Goal: Information Seeking & Learning: Learn about a topic

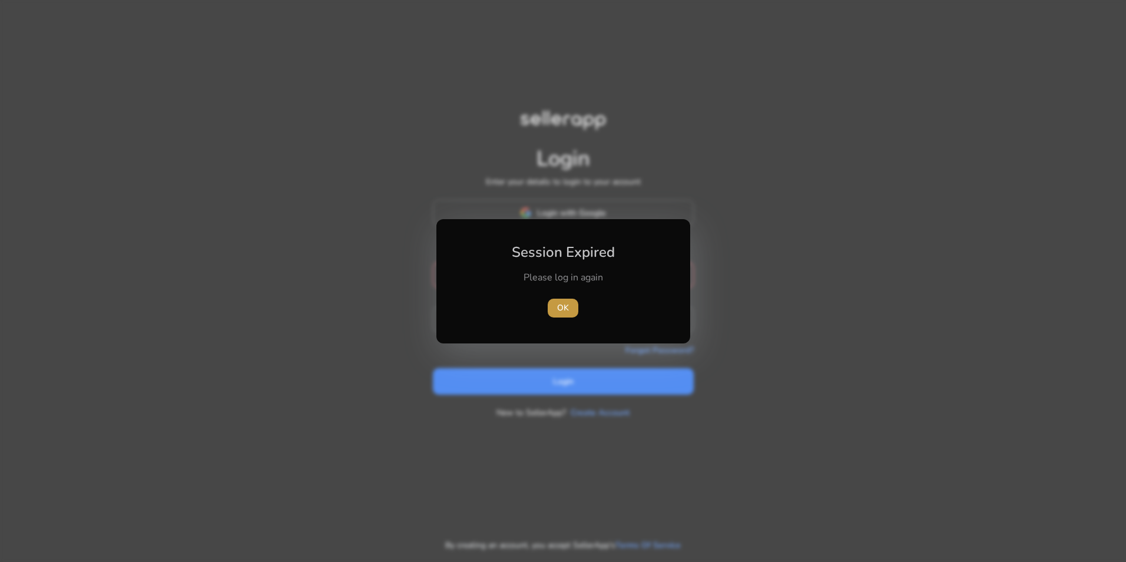
type input "**********"
click at [552, 310] on span "button" at bounding box center [563, 308] width 31 height 28
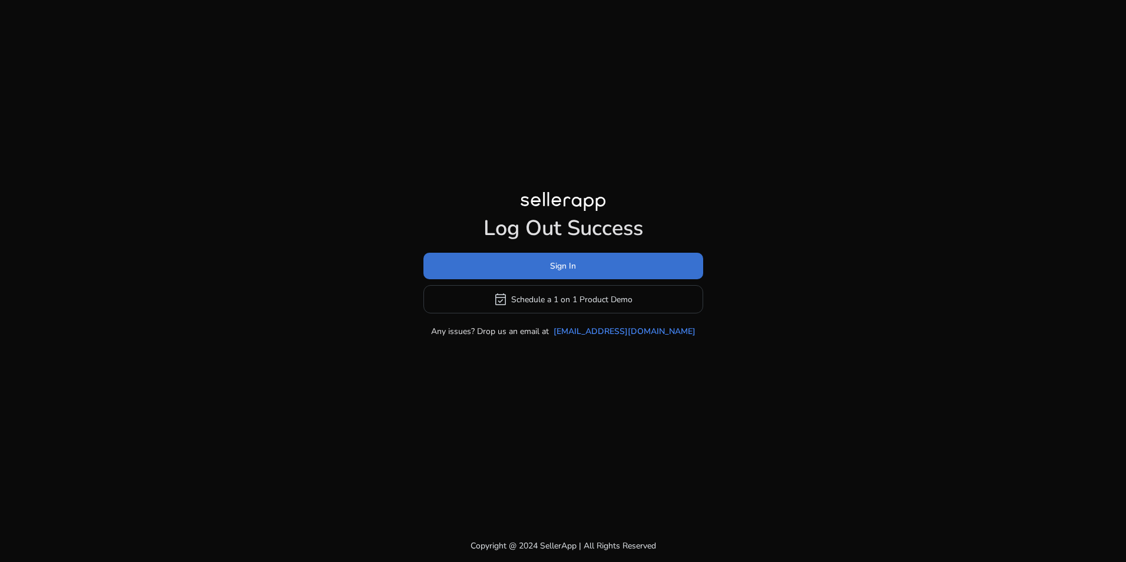
click at [561, 272] on span "Sign In" at bounding box center [563, 266] width 26 height 12
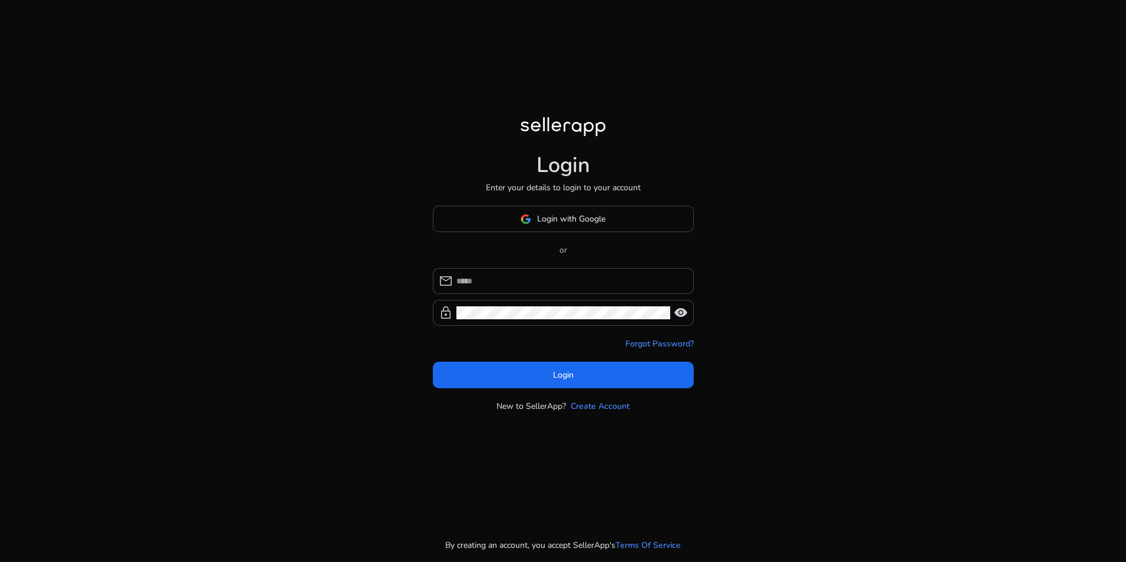
type input "**********"
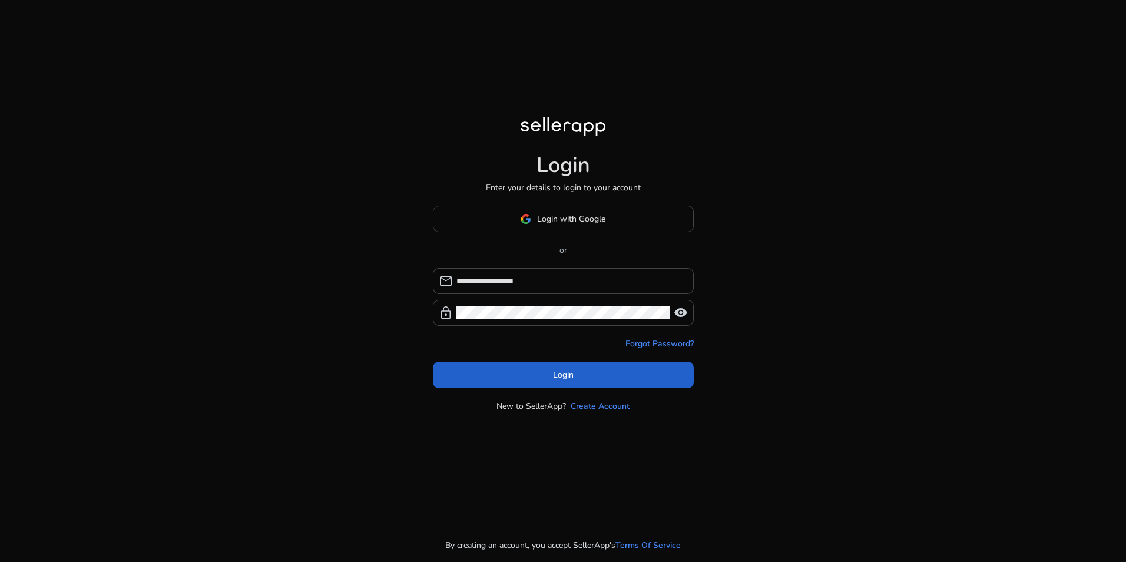
click at [568, 383] on span at bounding box center [563, 375] width 261 height 28
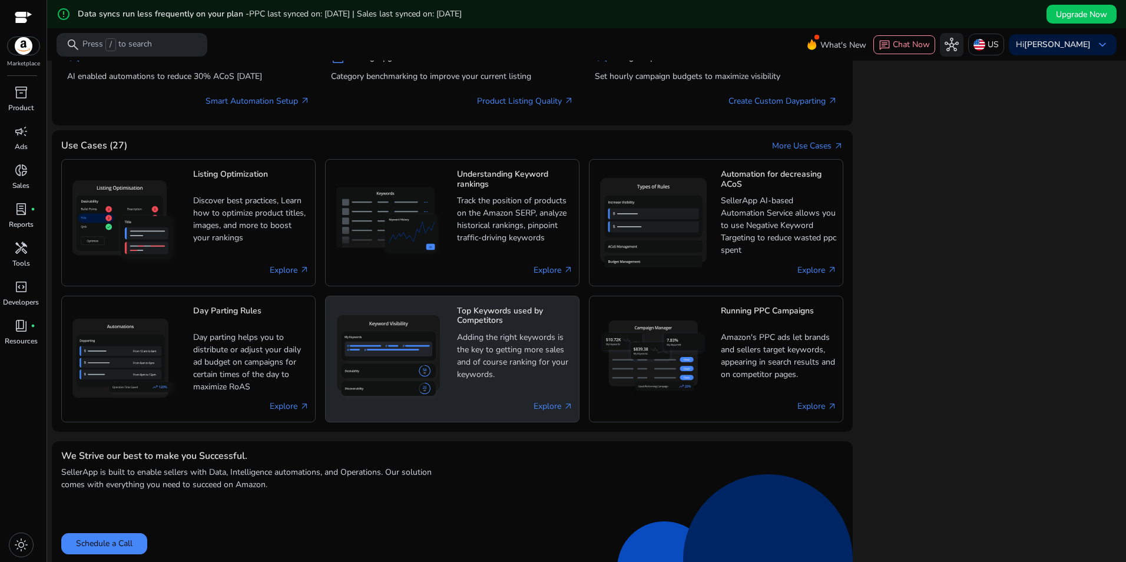
scroll to position [587, 0]
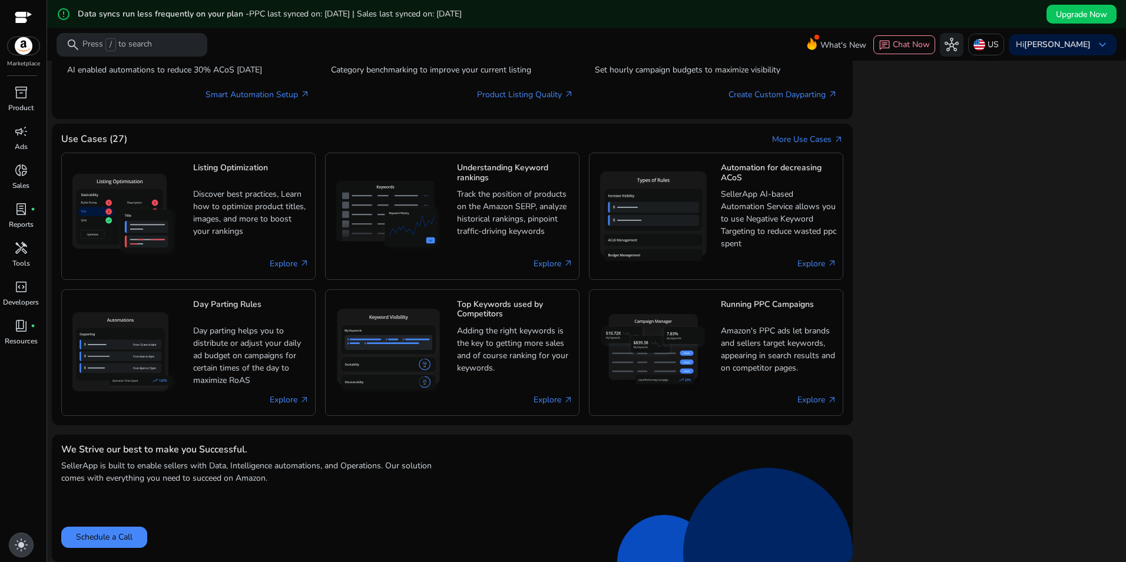
click at [26, 544] on span "light_mode" at bounding box center [21, 545] width 14 height 14
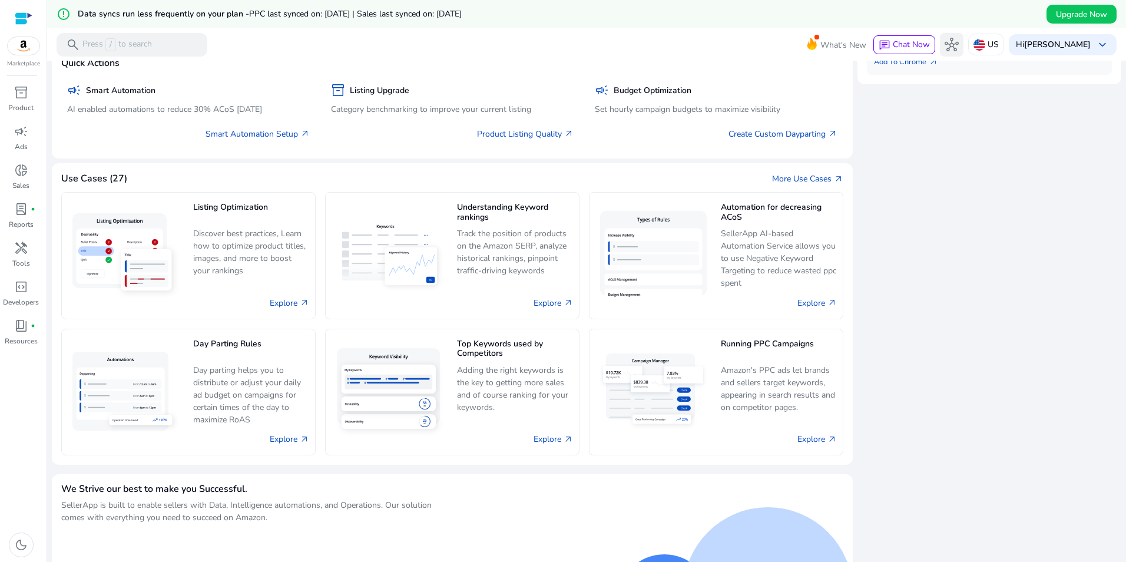
scroll to position [528, 0]
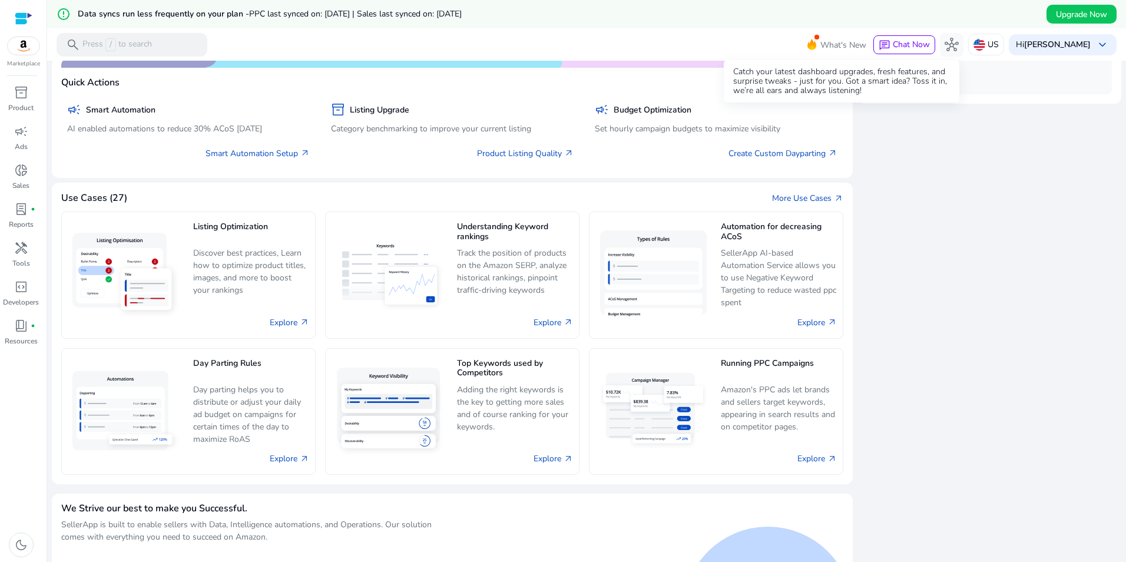
click at [847, 51] on span "What's New" at bounding box center [843, 45] width 46 height 21
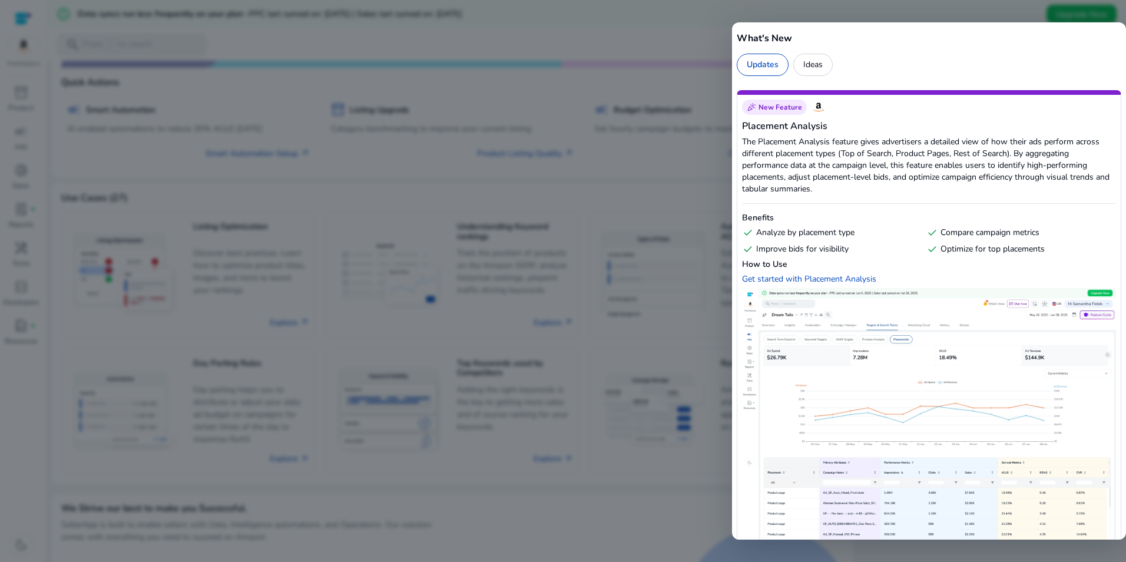
click at [693, 45] on div at bounding box center [563, 281] width 1126 height 562
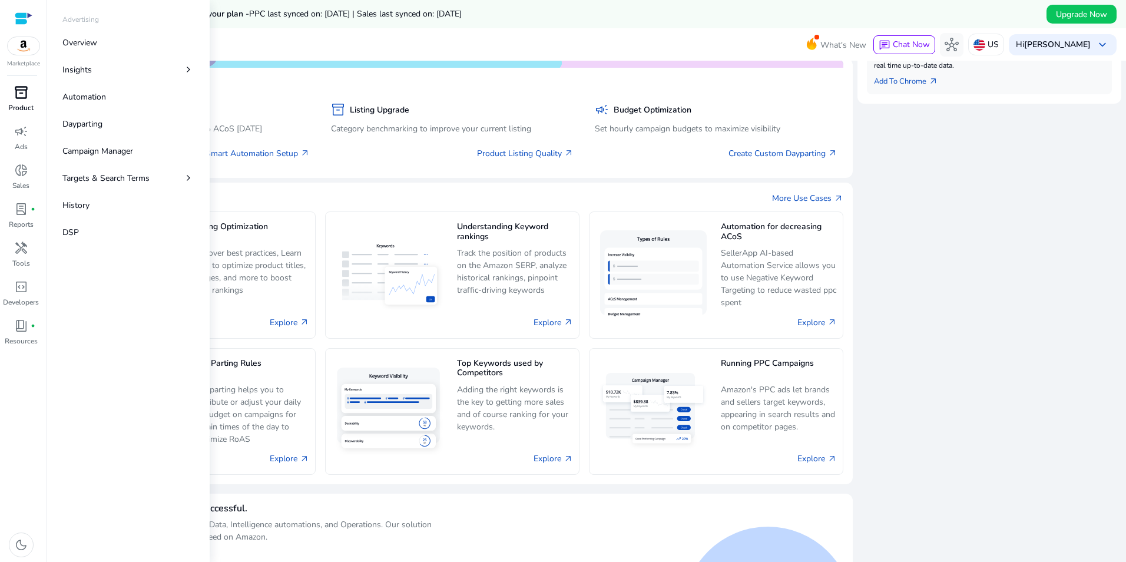
scroll to position [0, 0]
click at [25, 107] on p "Product" at bounding box center [20, 107] width 25 height 11
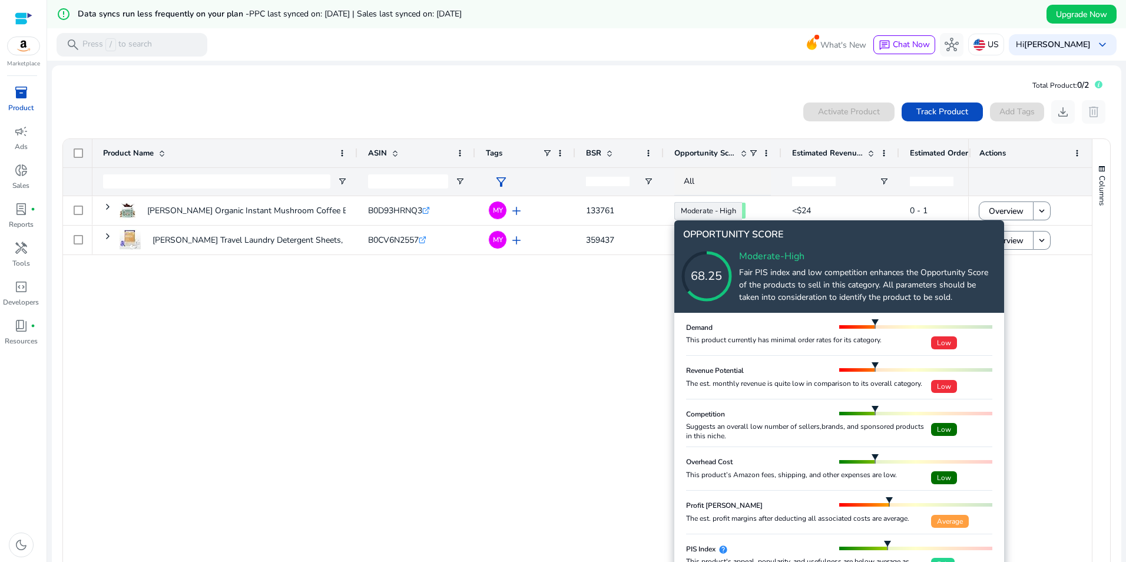
click at [737, 280] on div "68.25" at bounding box center [707, 276] width 94 height 18
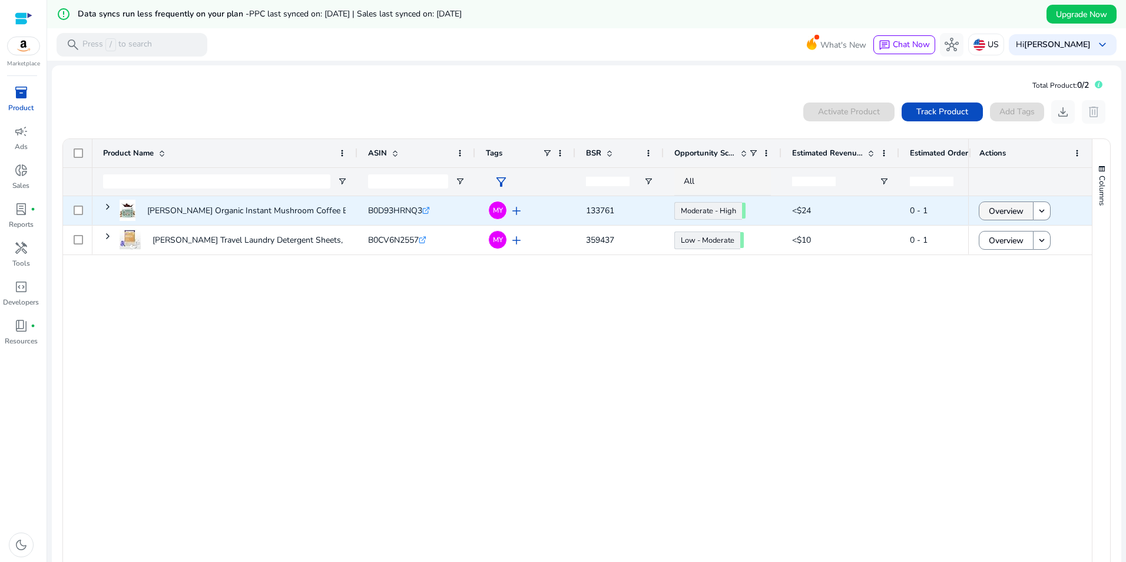
click at [1009, 213] on span "Overview" at bounding box center [1006, 211] width 35 height 24
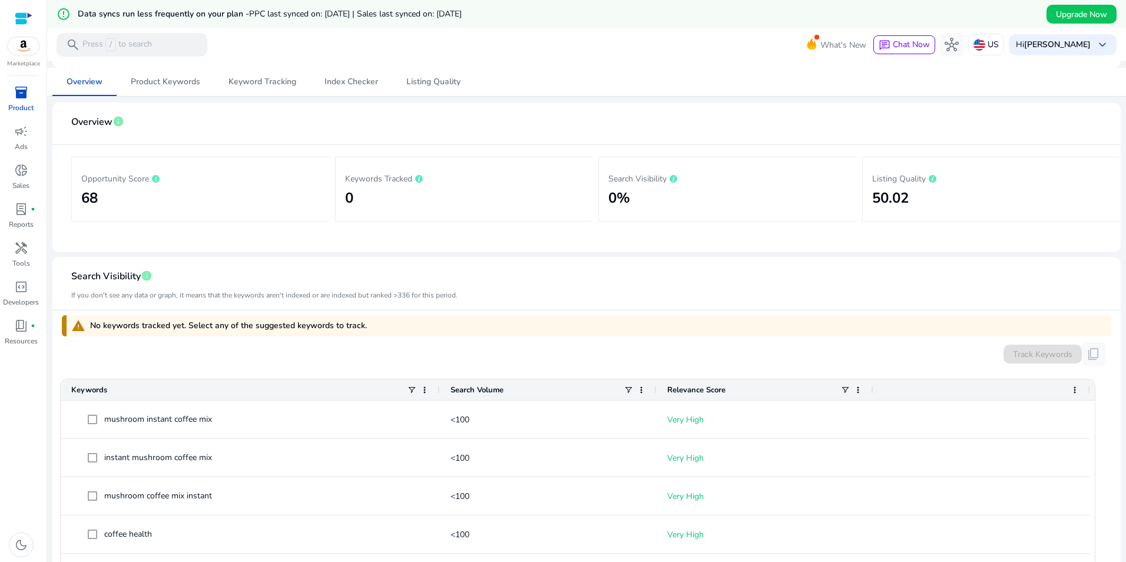
scroll to position [21, 0]
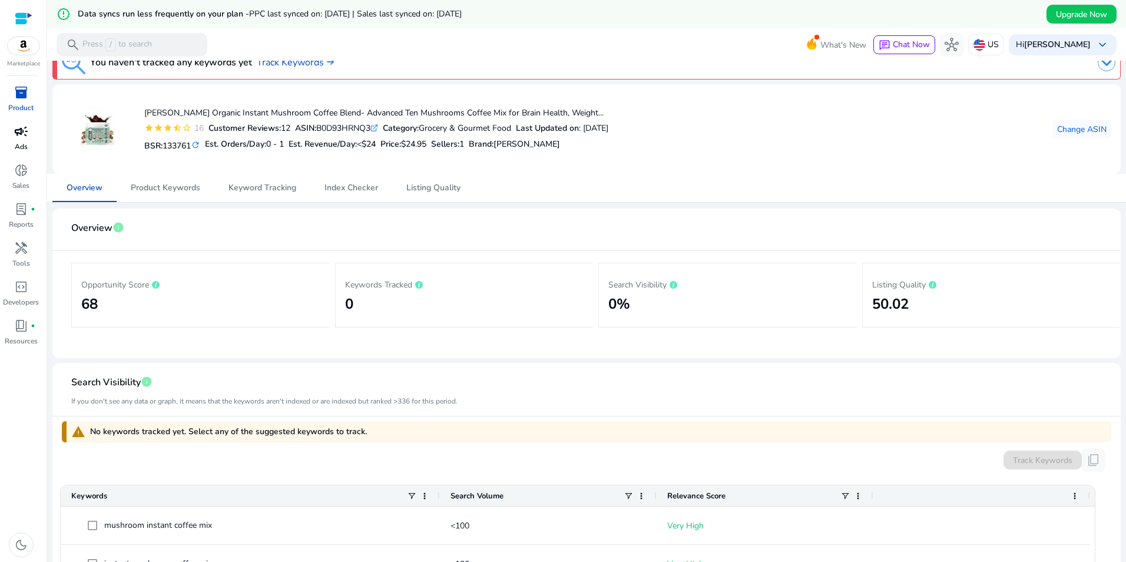
click at [24, 143] on p "Ads" at bounding box center [21, 146] width 13 height 11
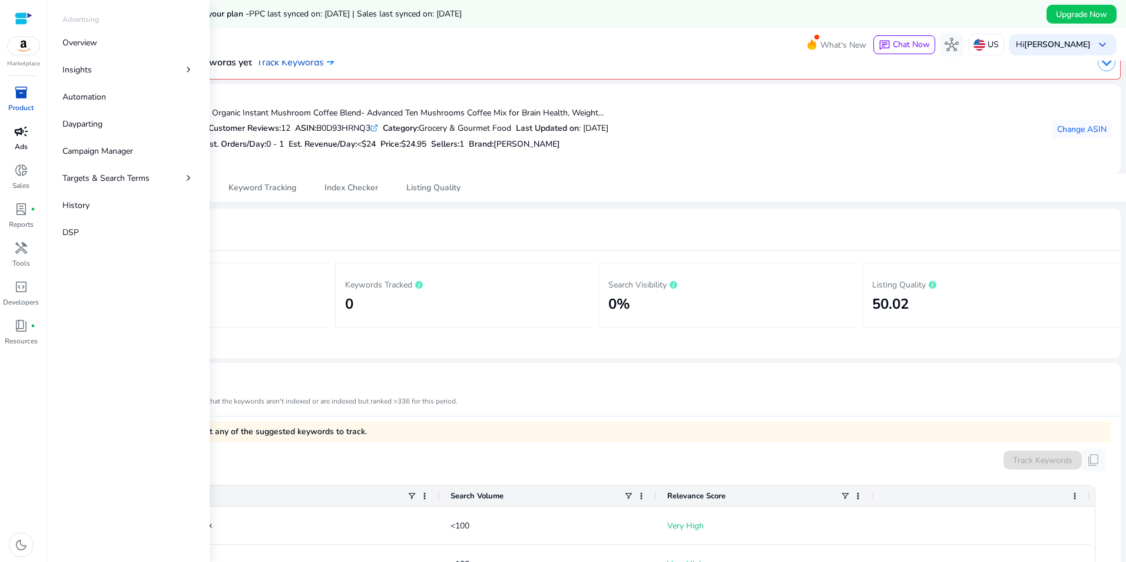
select select "*"
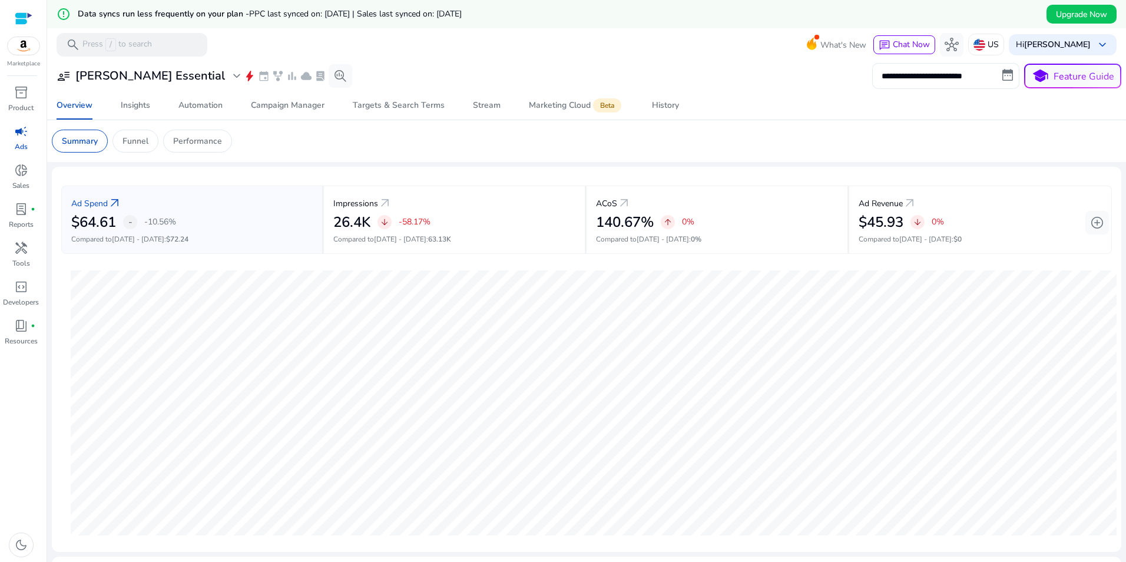
click at [972, 83] on input "**********" at bounding box center [945, 76] width 147 height 26
select select "*"
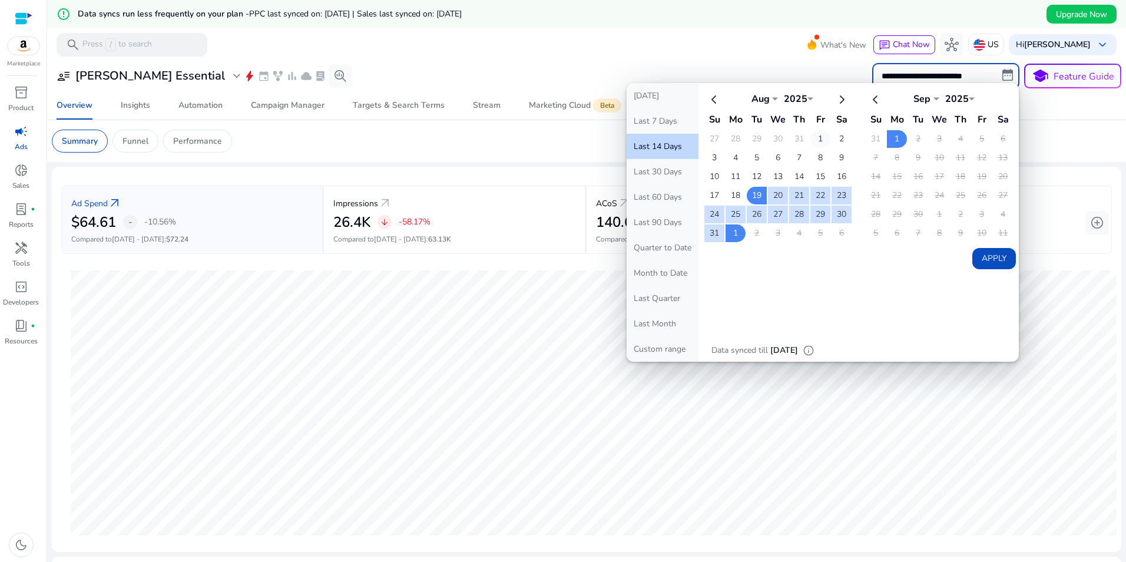
click at [816, 138] on td "1" at bounding box center [820, 139] width 20 height 18
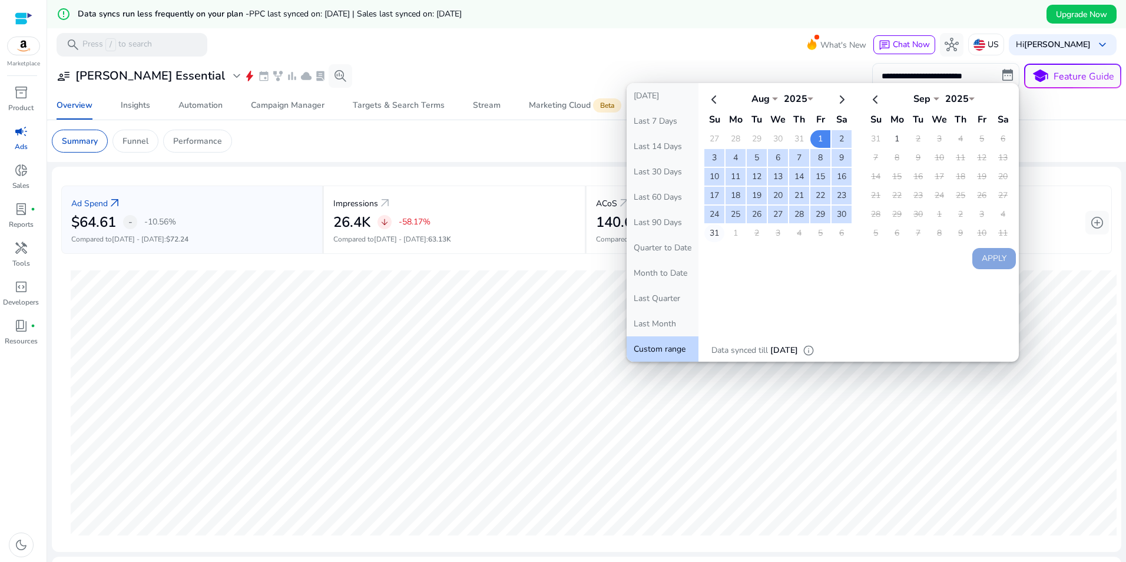
click at [711, 239] on td "31" at bounding box center [714, 233] width 20 height 18
click at [1002, 263] on button "Apply" at bounding box center [994, 258] width 44 height 21
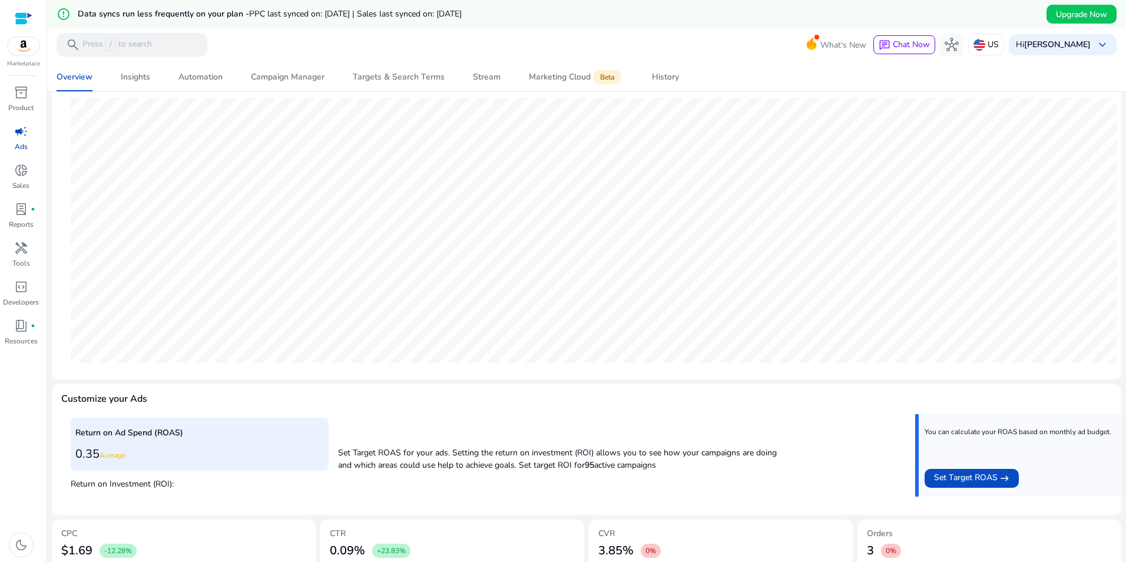
scroll to position [290, 0]
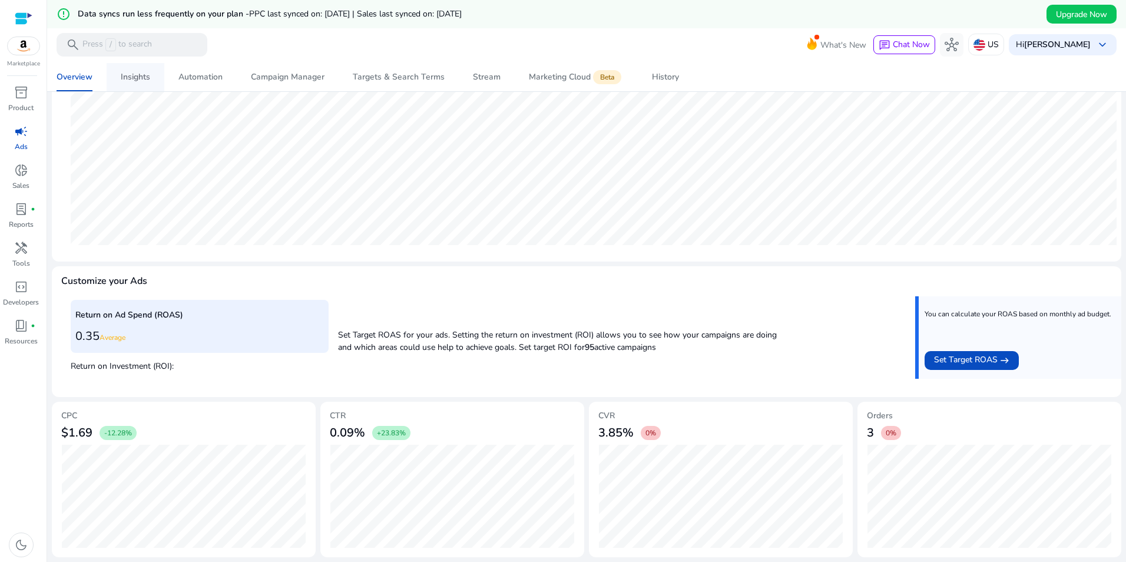
click at [129, 80] on div "Insights" at bounding box center [135, 77] width 29 height 8
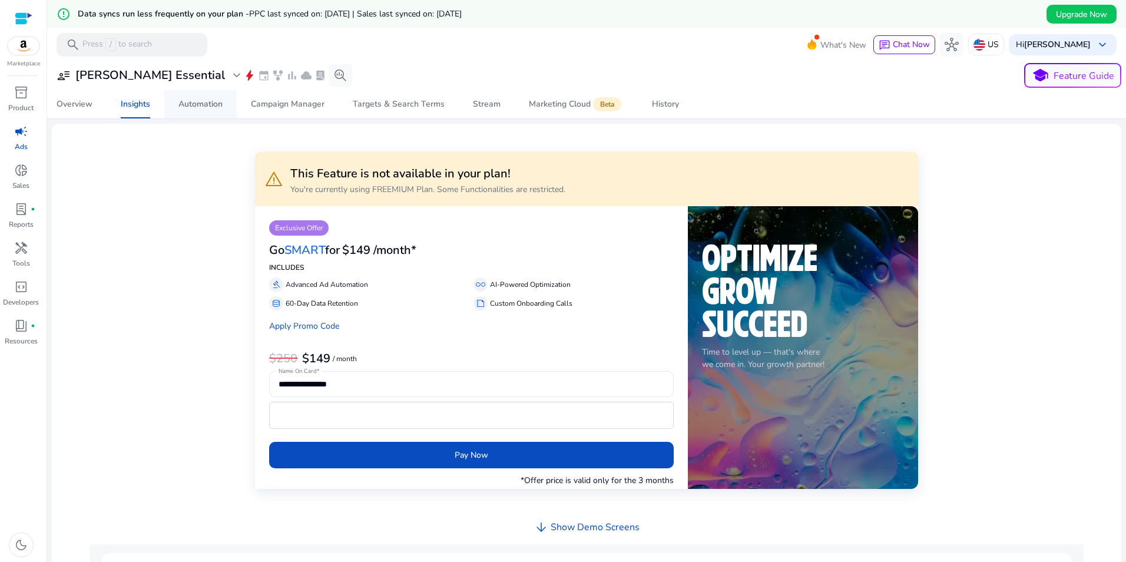
click at [210, 104] on div "Automation" at bounding box center [200, 104] width 44 height 8
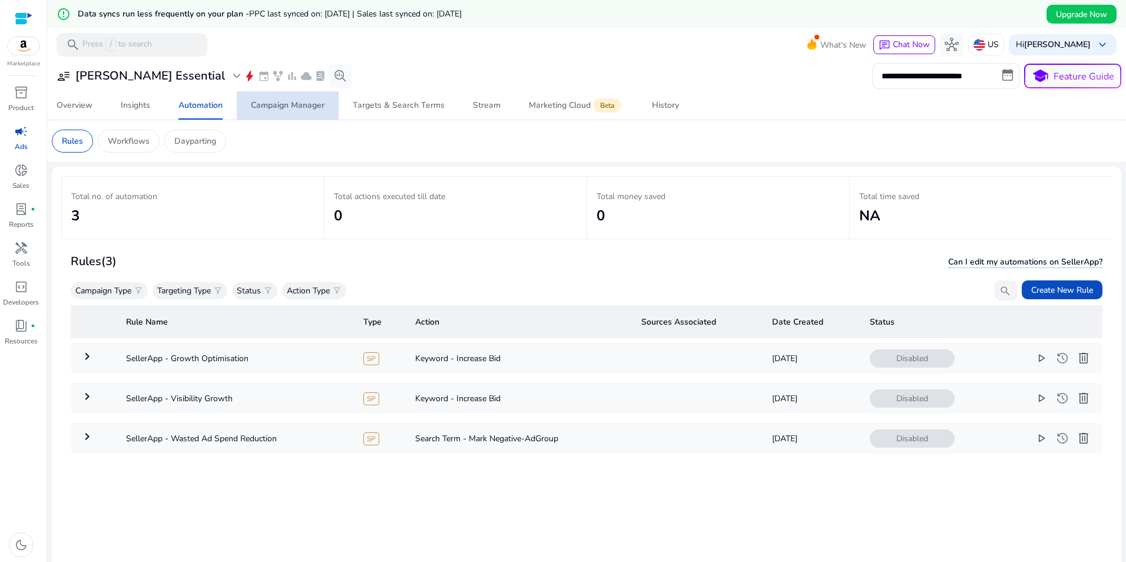
click at [294, 110] on div "Campaign Manager" at bounding box center [288, 105] width 74 height 8
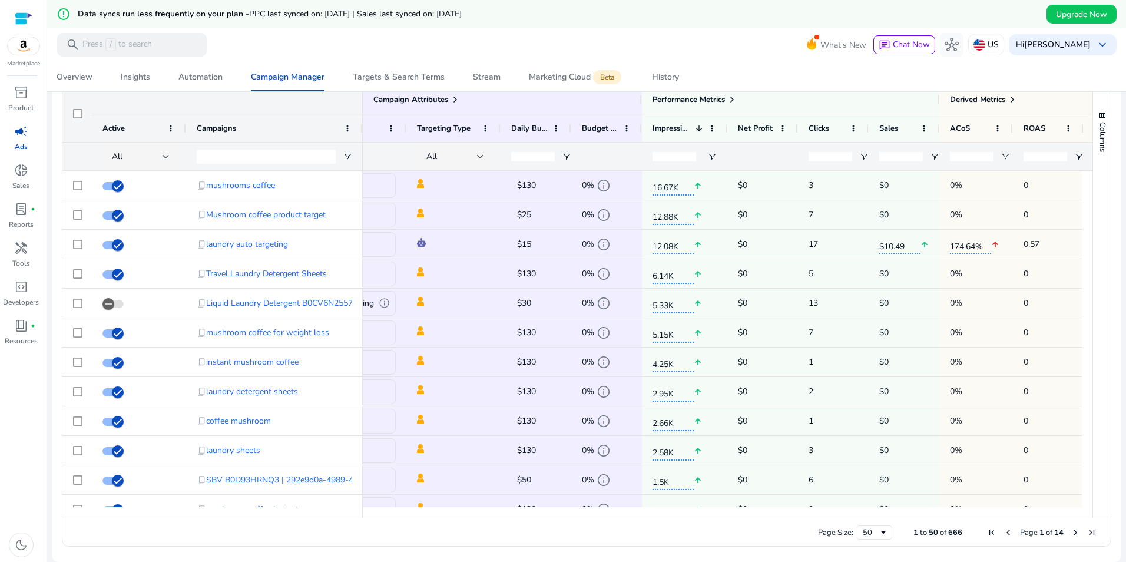
scroll to position [0, 94]
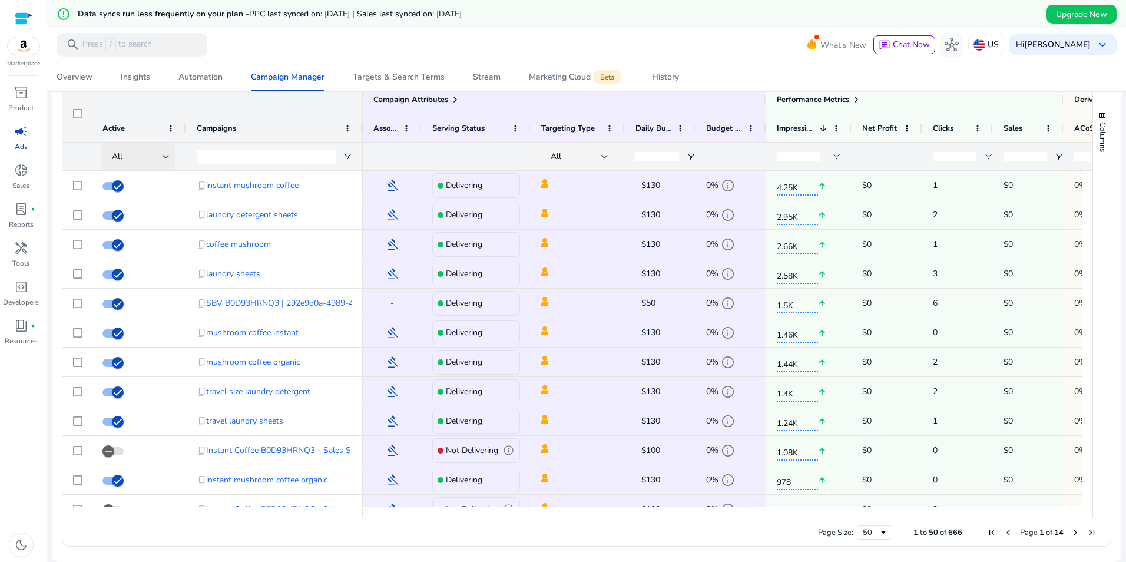
click at [151, 161] on div "All" at bounding box center [137, 156] width 51 height 13
click at [145, 221] on span "Delivering" at bounding box center [136, 218] width 37 height 12
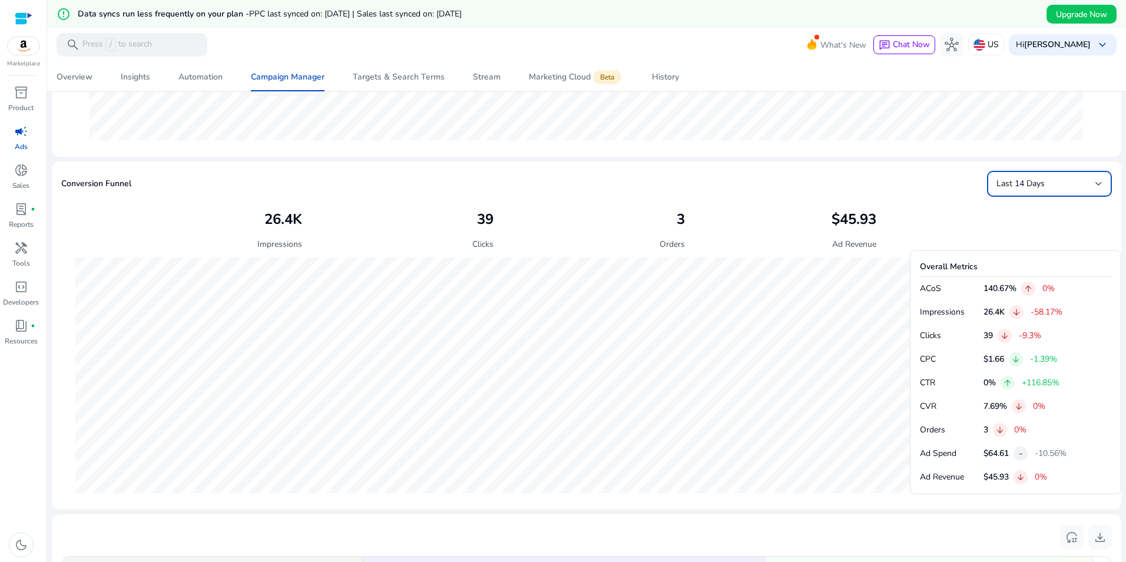
click at [1025, 190] on div "Last 14 Days" at bounding box center [1049, 184] width 106 height 14
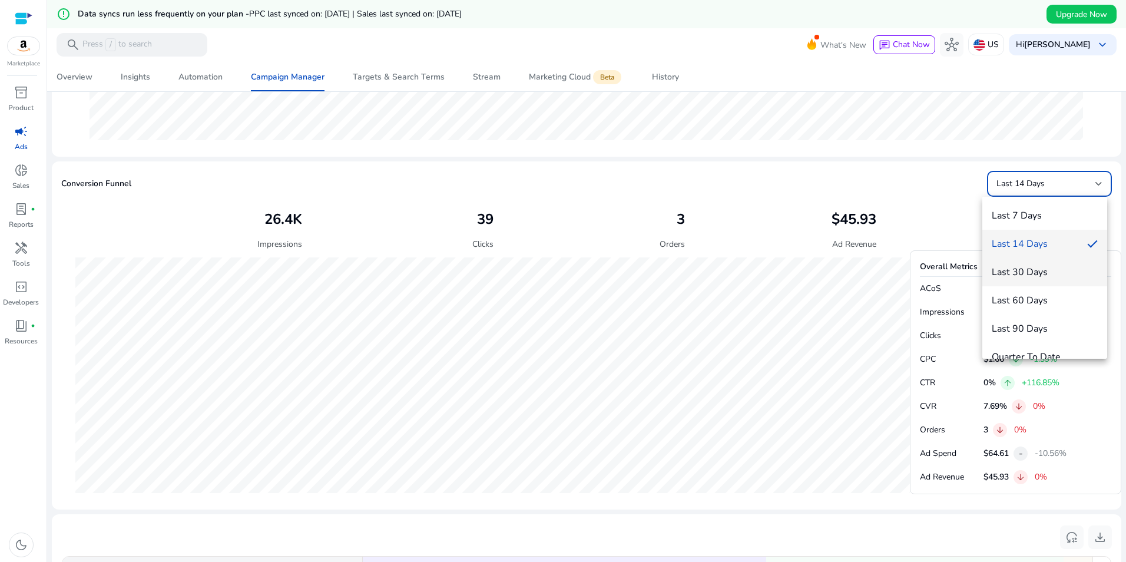
click at [1035, 276] on span "Last 30 Days" at bounding box center [1045, 272] width 106 height 13
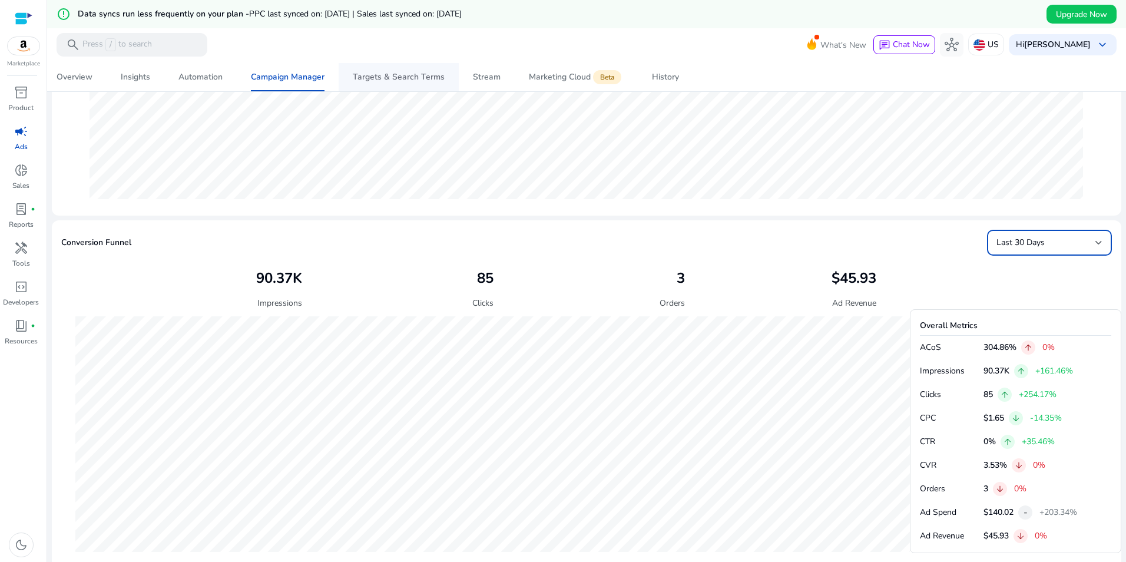
click at [413, 81] on div "Targets & Search Terms" at bounding box center [399, 77] width 92 height 8
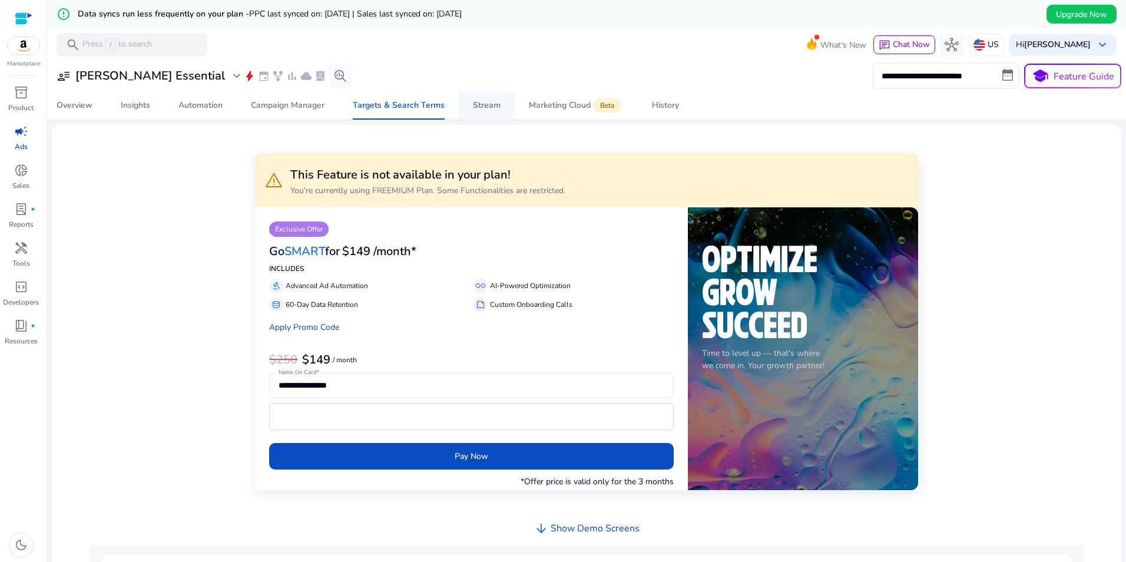
click at [485, 105] on div "Stream" at bounding box center [487, 105] width 28 height 8
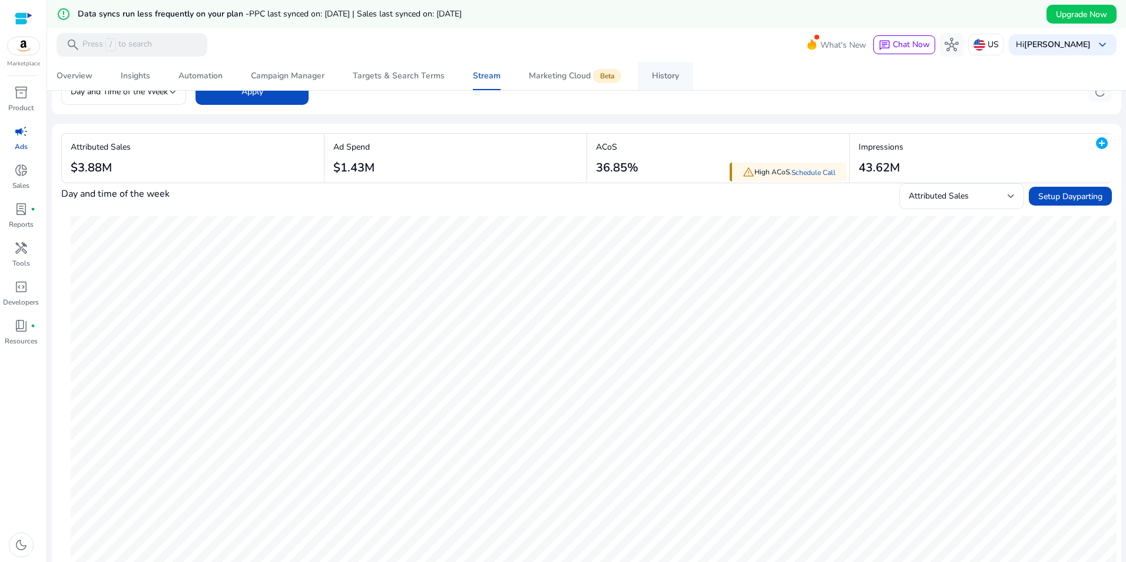
click at [665, 72] on div "History" at bounding box center [665, 76] width 27 height 8
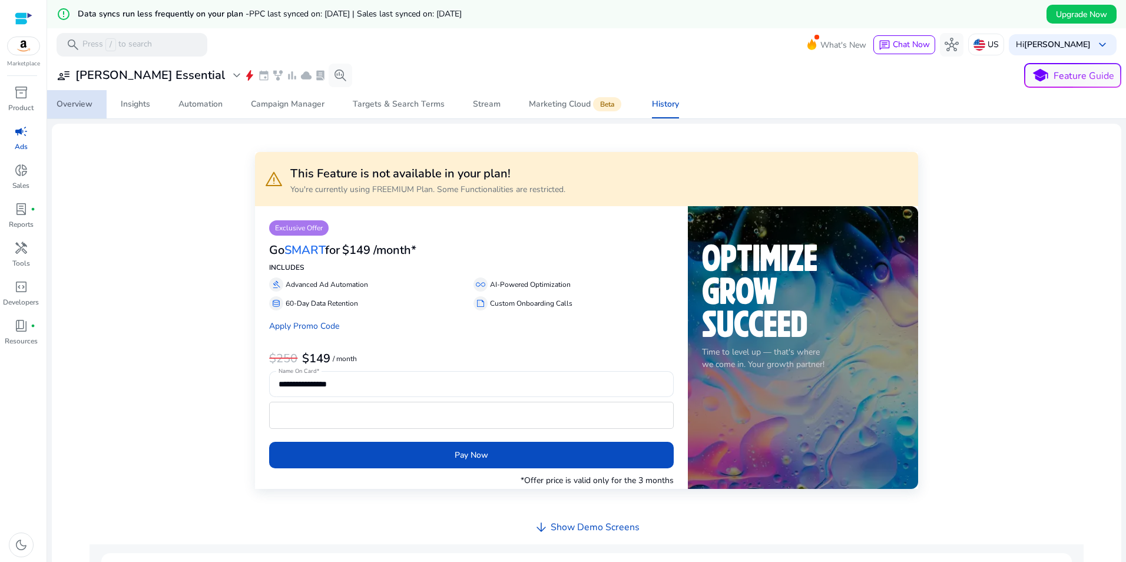
click at [63, 104] on div "Overview" at bounding box center [75, 104] width 36 height 8
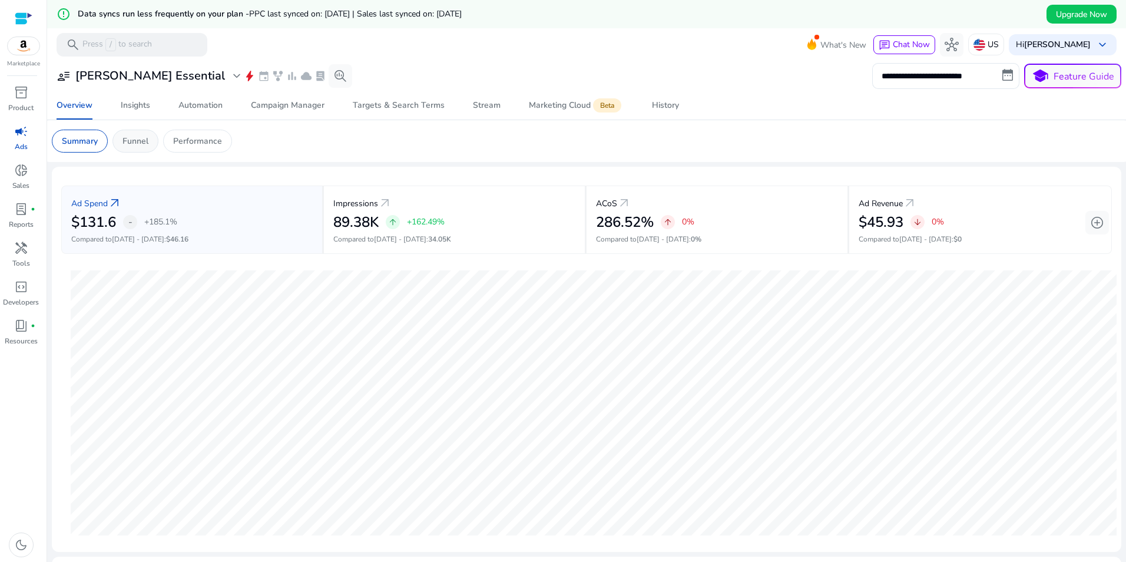
click at [140, 147] on div "Funnel" at bounding box center [135, 141] width 46 height 23
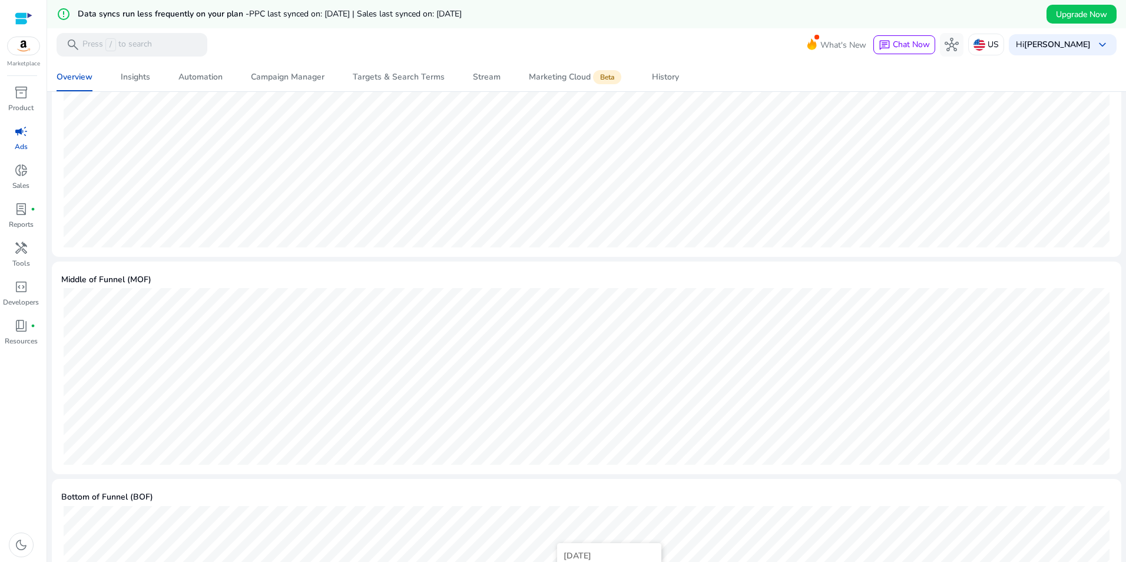
scroll to position [376, 0]
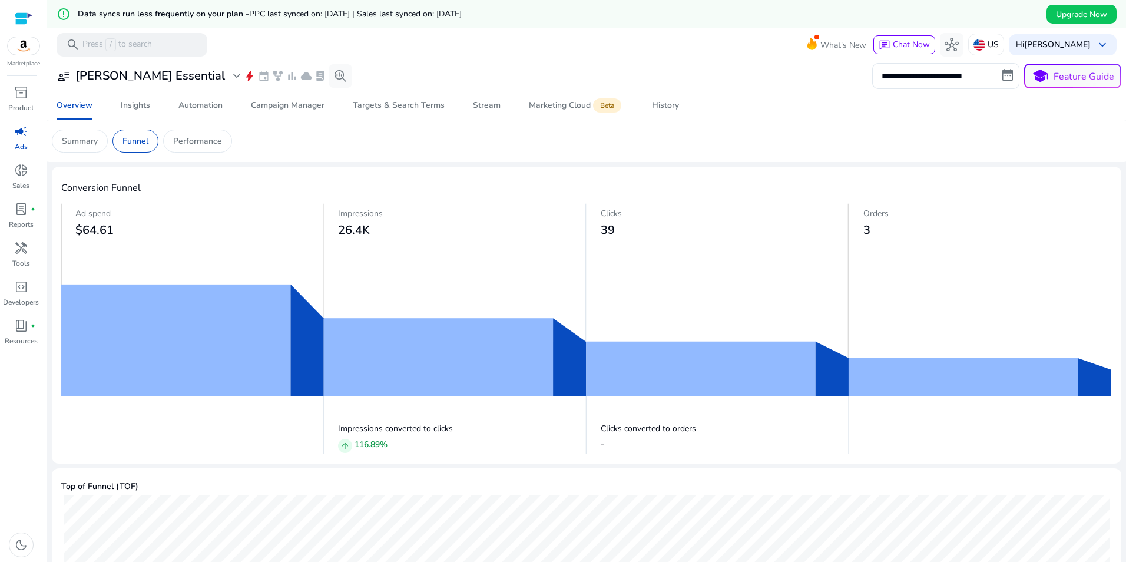
scroll to position [376, 0]
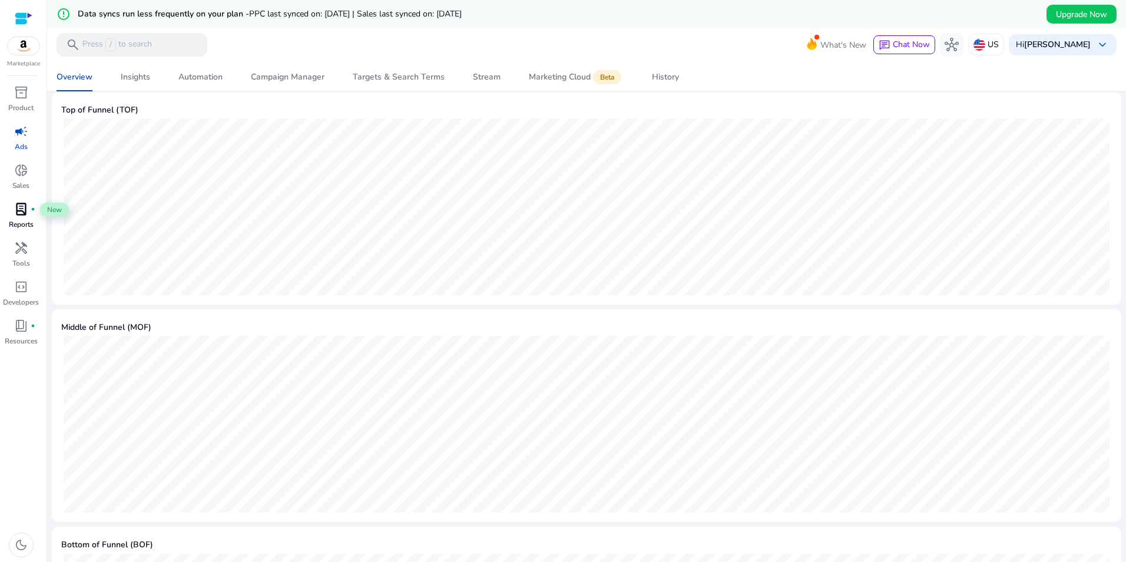
click at [23, 217] on div "lab_profile fiber_manual_record" at bounding box center [21, 209] width 33 height 19
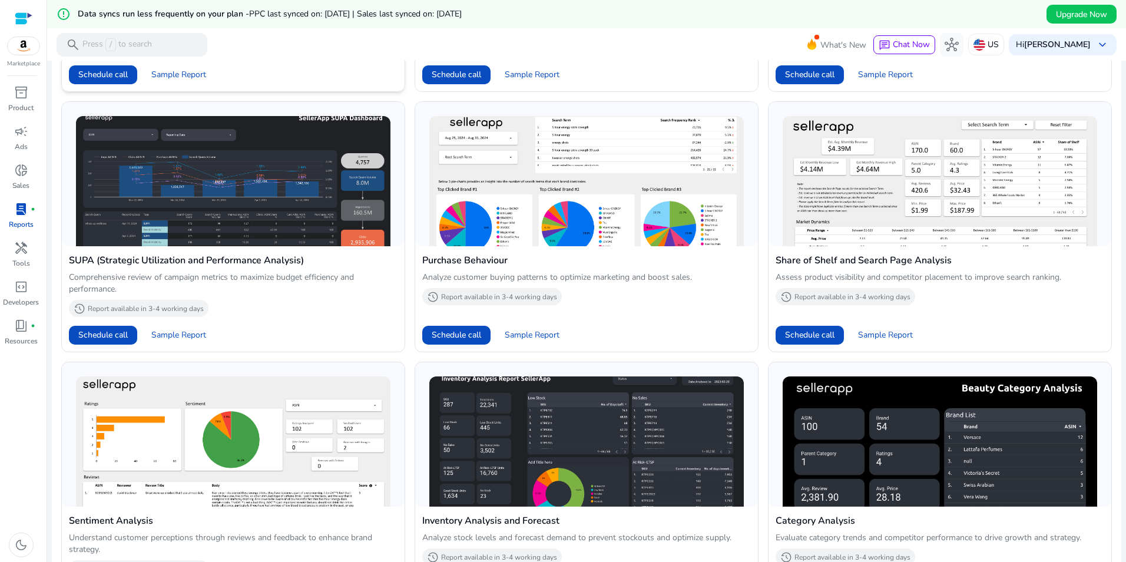
scroll to position [737, 0]
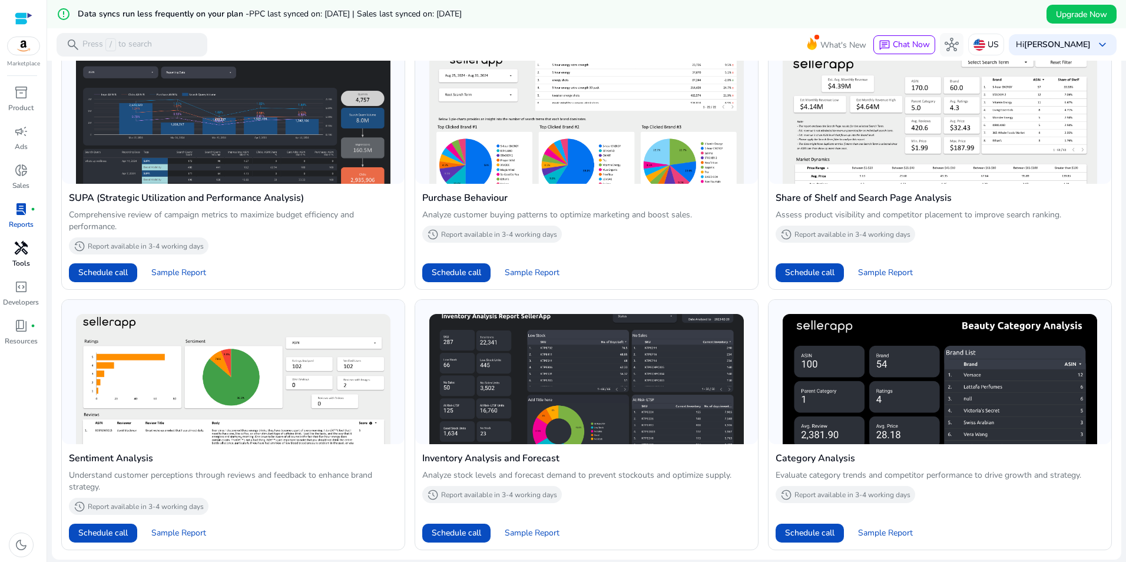
click at [25, 258] on p "Tools" at bounding box center [21, 263] width 18 height 11
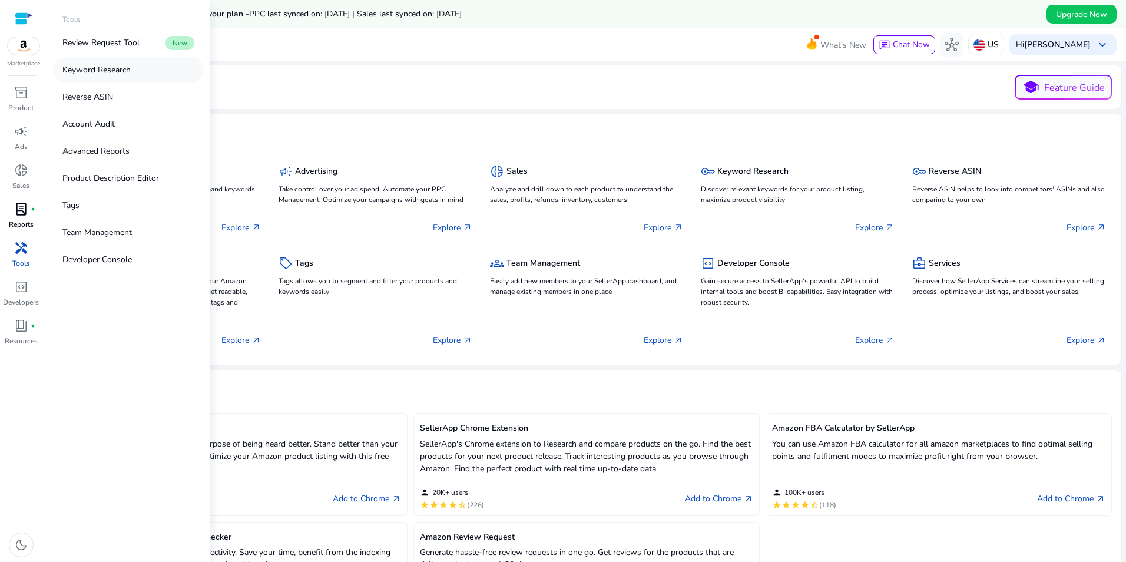
click at [128, 66] on p "Keyword Research" at bounding box center [96, 70] width 68 height 12
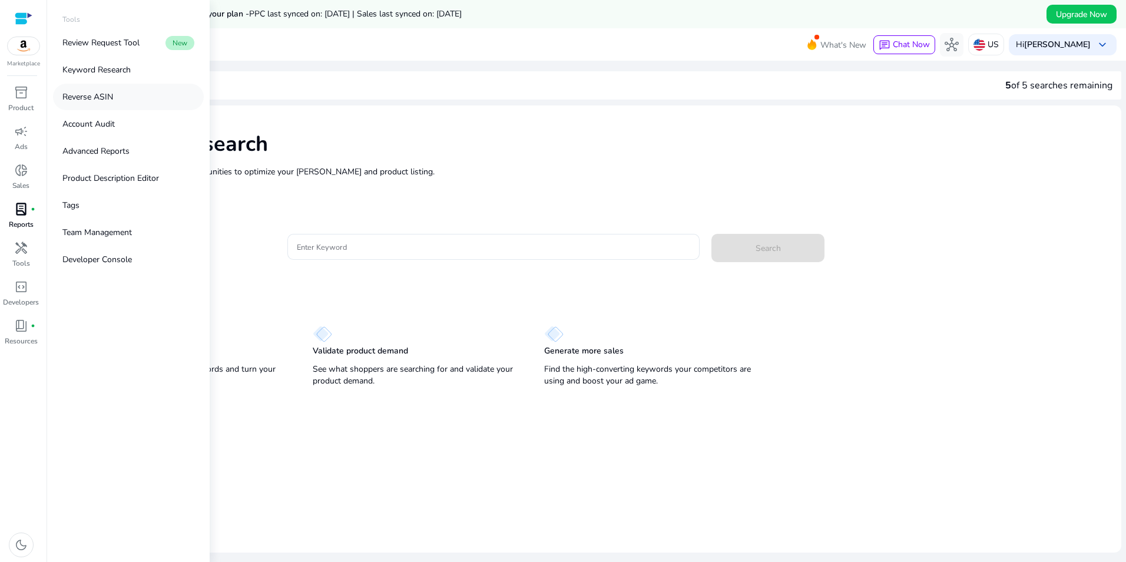
click at [87, 97] on p "Reverse ASIN" at bounding box center [87, 97] width 51 height 12
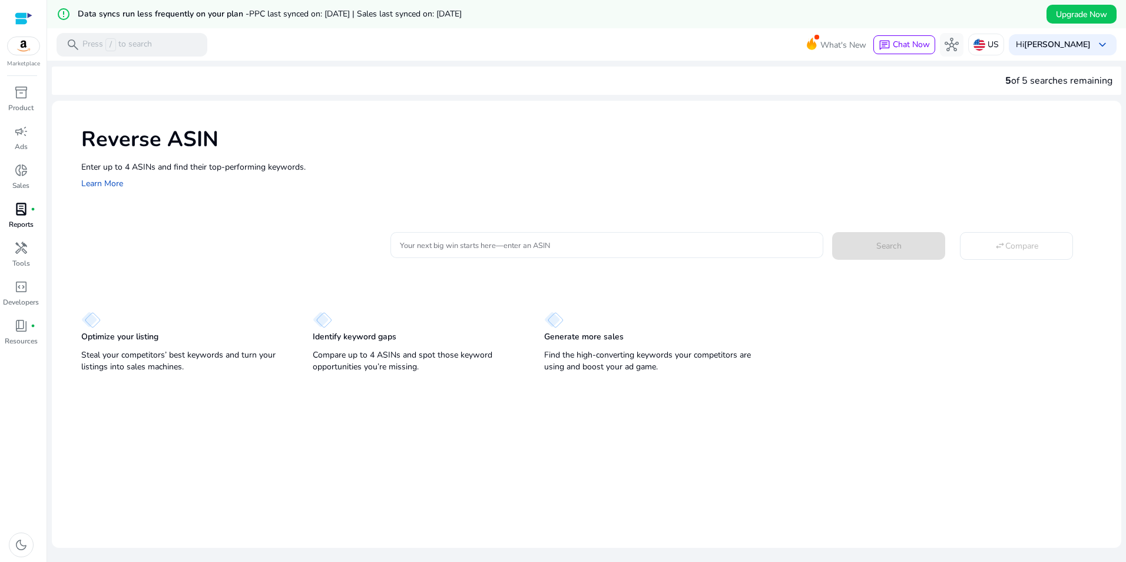
click at [445, 251] on input "Your next big win starts here—enter an ASIN" at bounding box center [607, 245] width 414 height 13
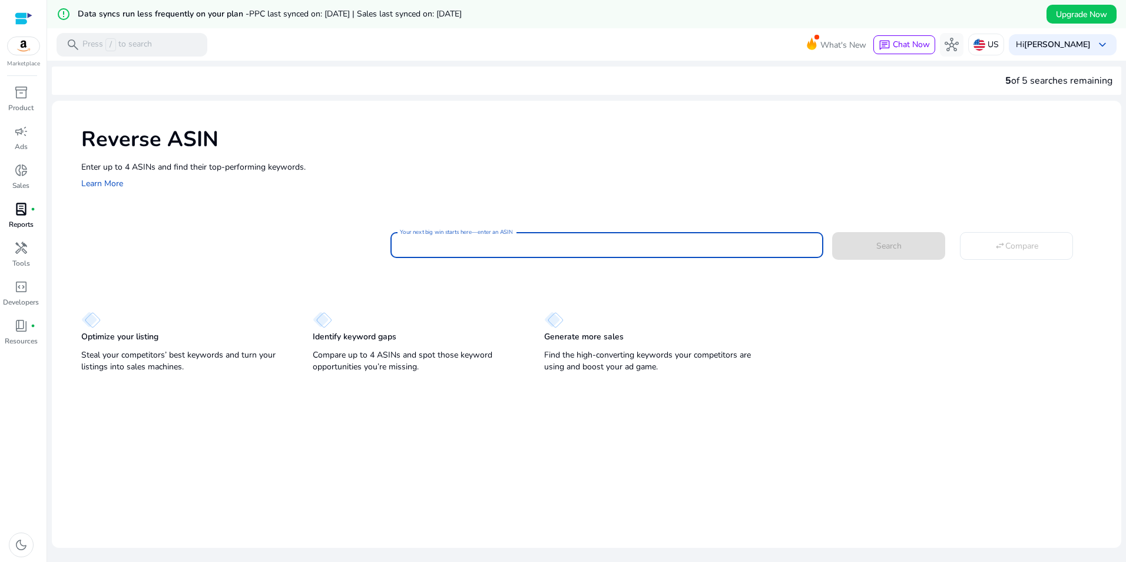
paste input "**********"
type input "**********"
click at [832, 232] on button "Search" at bounding box center [888, 245] width 113 height 27
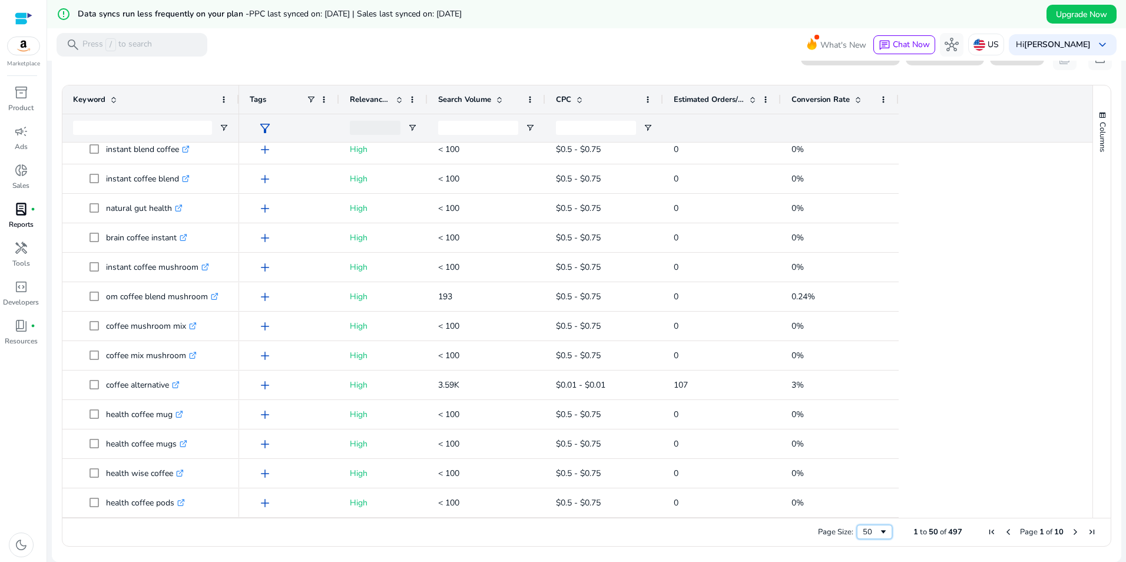
click at [880, 535] on span "Page Size" at bounding box center [883, 531] width 9 height 9
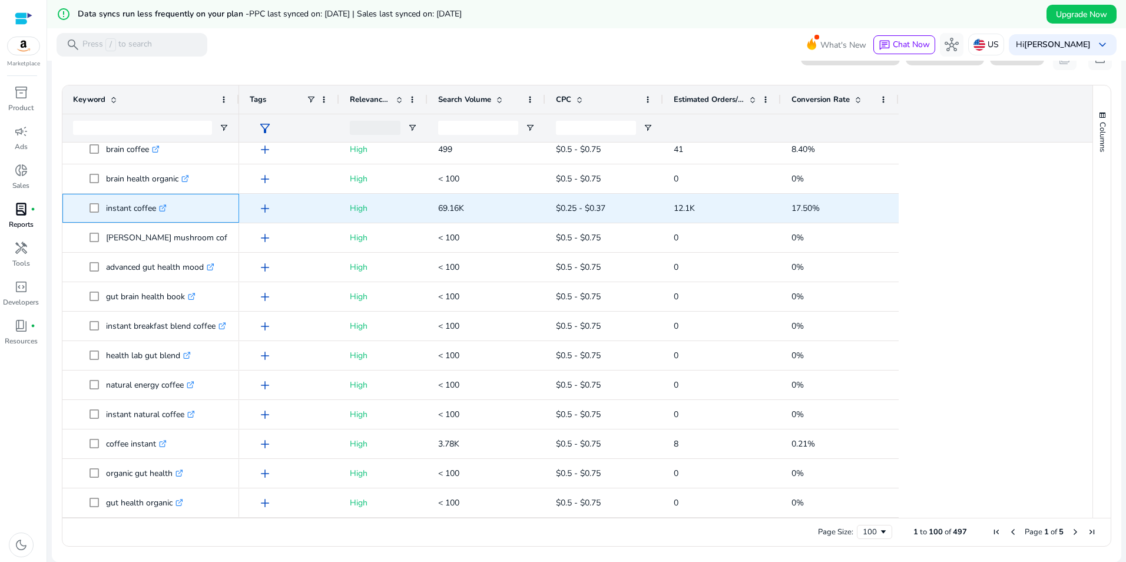
click at [165, 211] on icon ".st0{fill:#2c8af8}" at bounding box center [163, 208] width 8 height 8
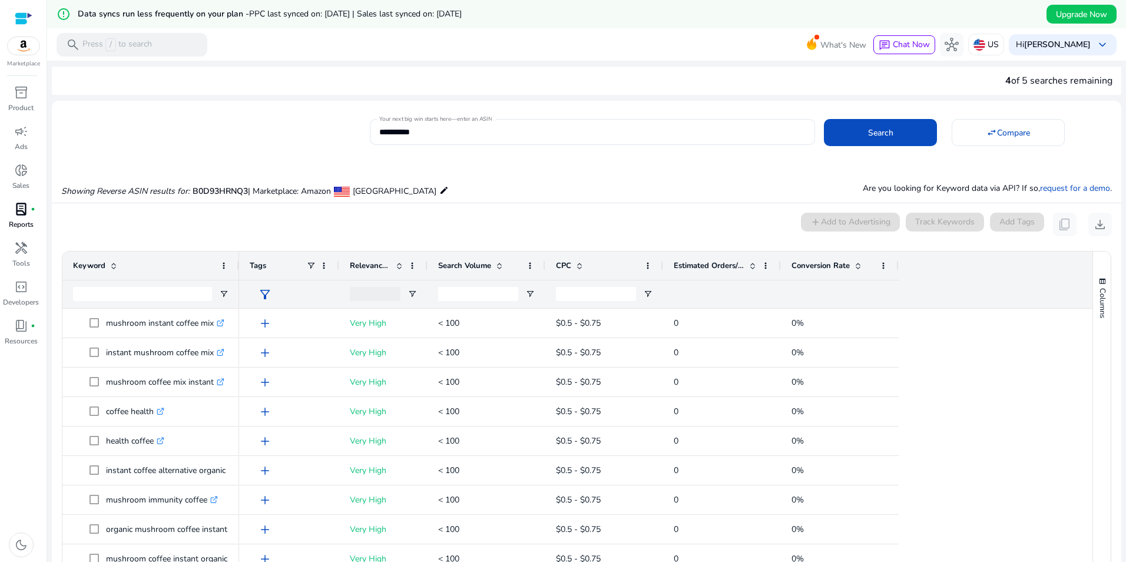
click at [480, 265] on span "Search Volume" at bounding box center [464, 265] width 53 height 11
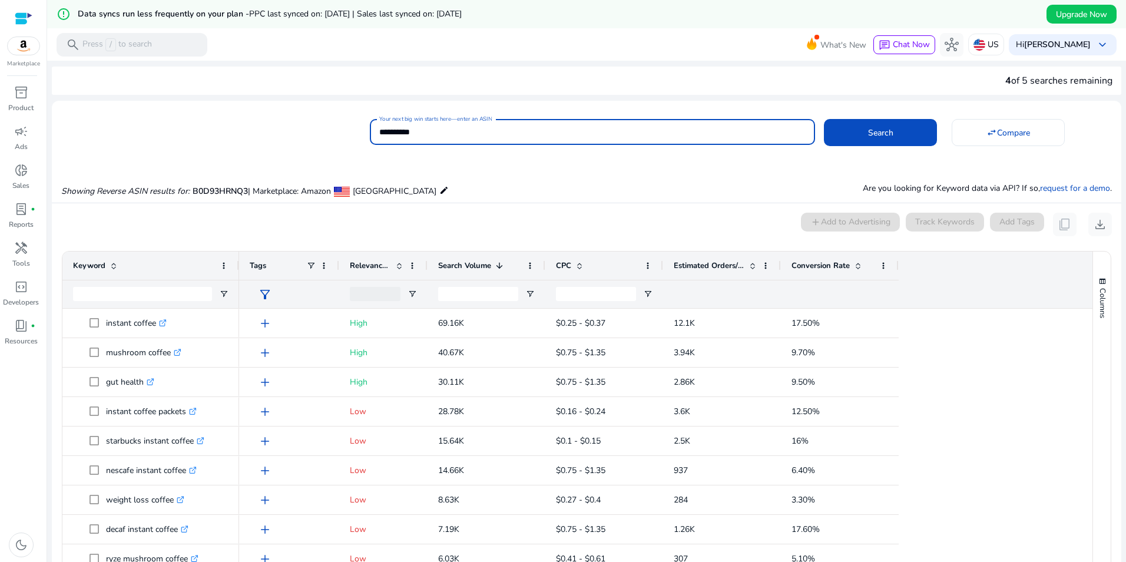
click at [445, 131] on input "**********" at bounding box center [592, 131] width 426 height 13
drag, startPoint x: 445, startPoint y: 131, endPoint x: 377, endPoint y: 131, distance: 67.1
click at [379, 131] on input "**********" at bounding box center [592, 131] width 426 height 13
click at [390, 129] on input "Your next big win starts here—enter an ASIN" at bounding box center [592, 131] width 426 height 13
type input "**********"
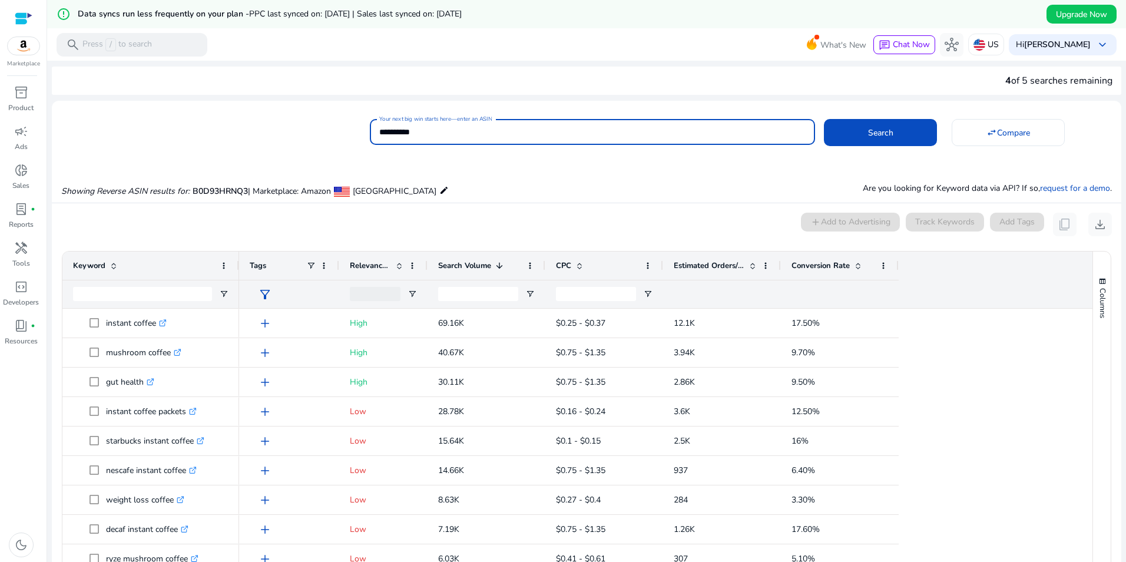
click at [824, 119] on button "Search" at bounding box center [880, 132] width 113 height 27
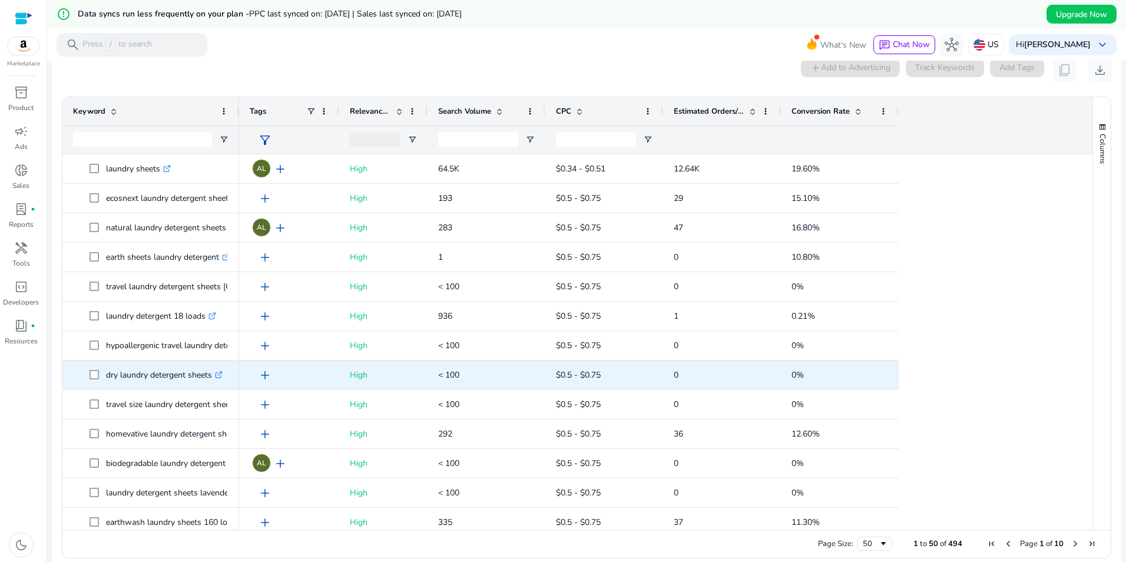
scroll to position [1097, 0]
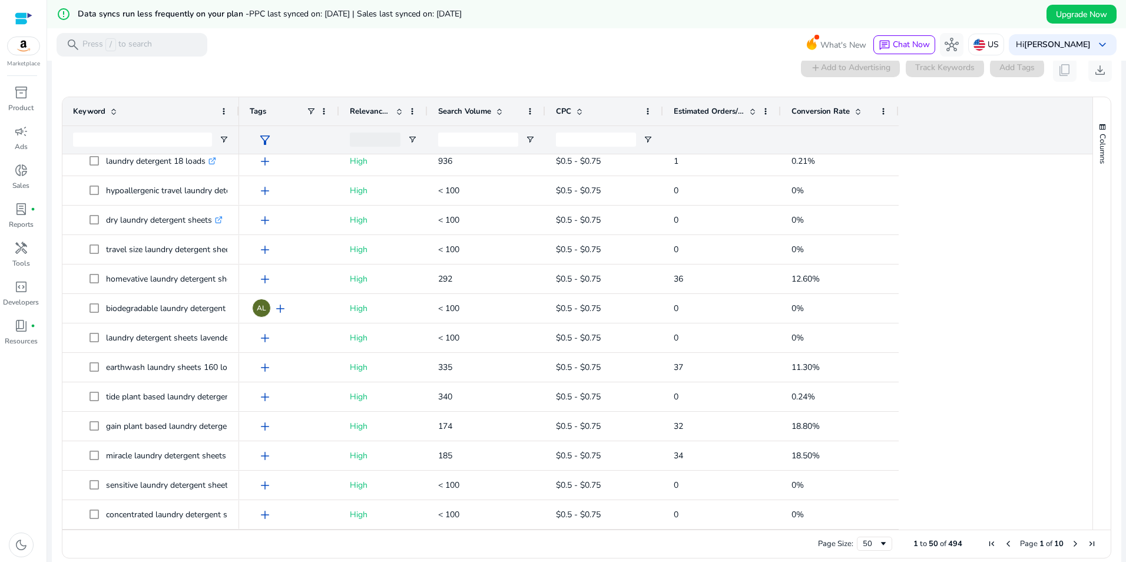
click at [476, 123] on div "Search Volume" at bounding box center [486, 111] width 97 height 28
click at [474, 115] on span "Search Volume" at bounding box center [464, 111] width 53 height 11
click at [475, 115] on span "Search Volume" at bounding box center [464, 111] width 53 height 11
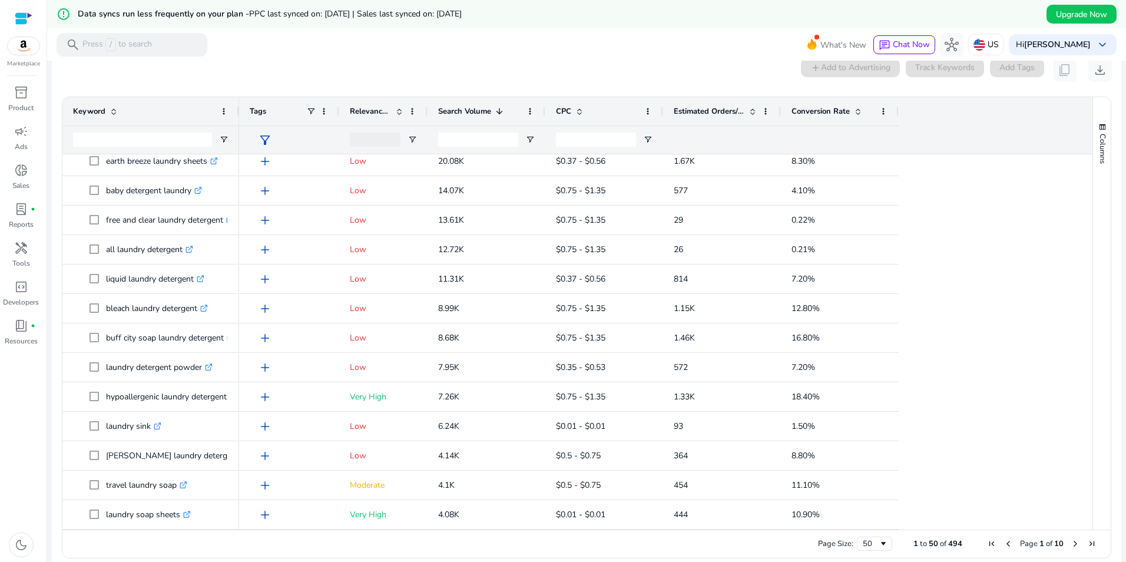
scroll to position [0, 0]
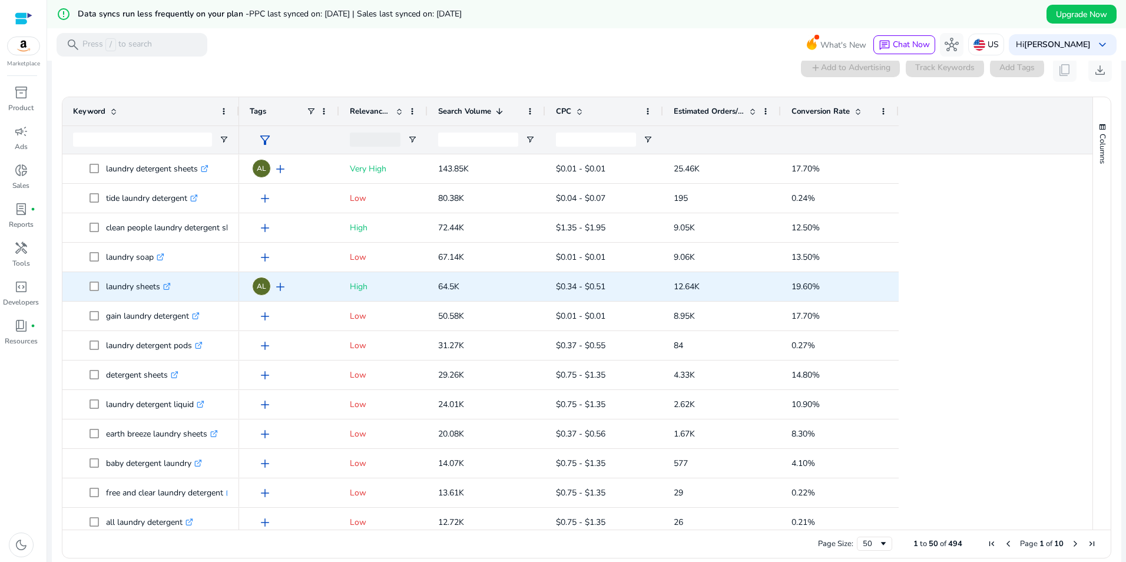
click at [168, 284] on icon ".st0{fill:#2c8af8}" at bounding box center [167, 287] width 8 height 8
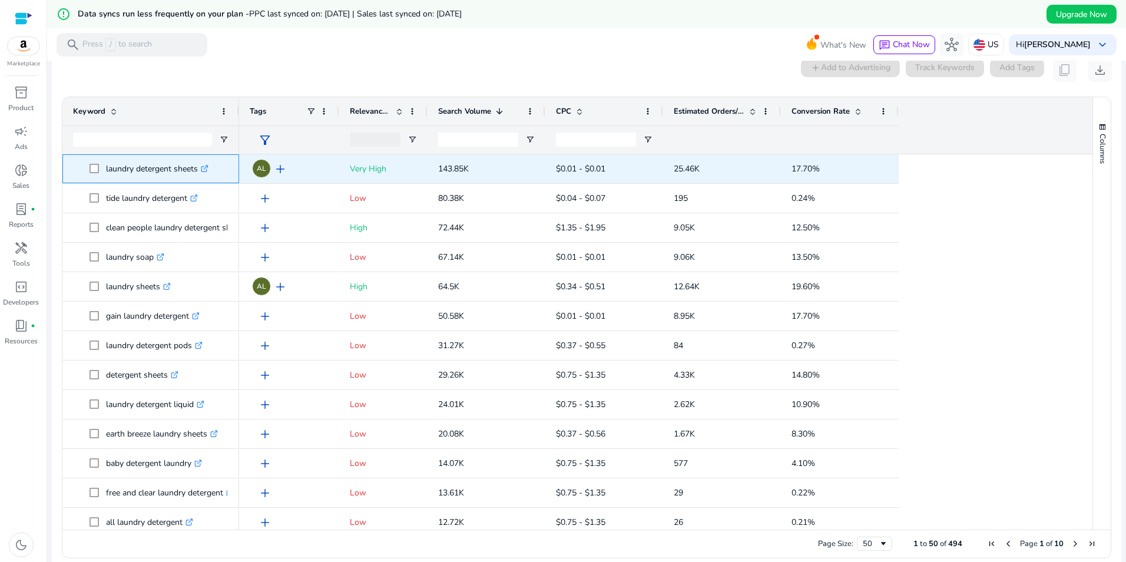
click at [208, 166] on icon ".st0{fill:#2c8af8}" at bounding box center [205, 169] width 8 height 8
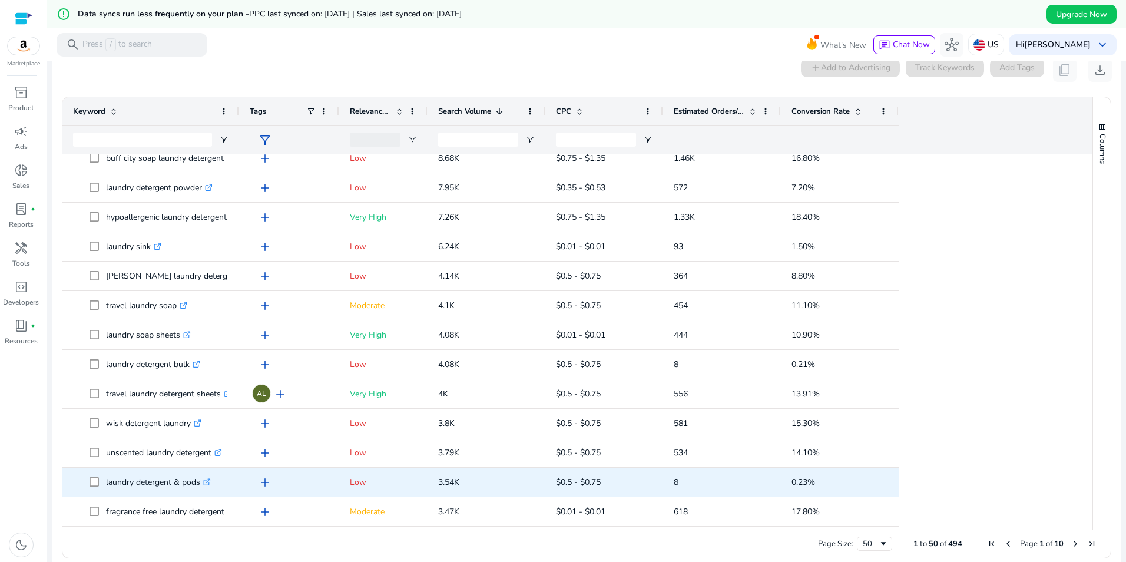
scroll to position [530, 0]
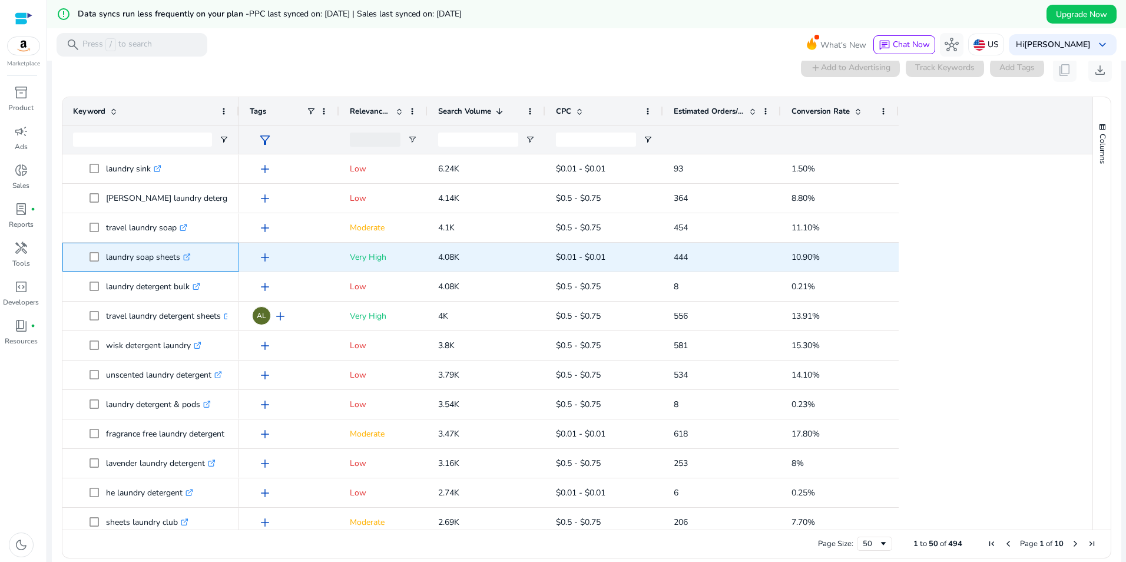
click at [191, 259] on icon ".st0{fill:#2c8af8}" at bounding box center [187, 257] width 8 height 8
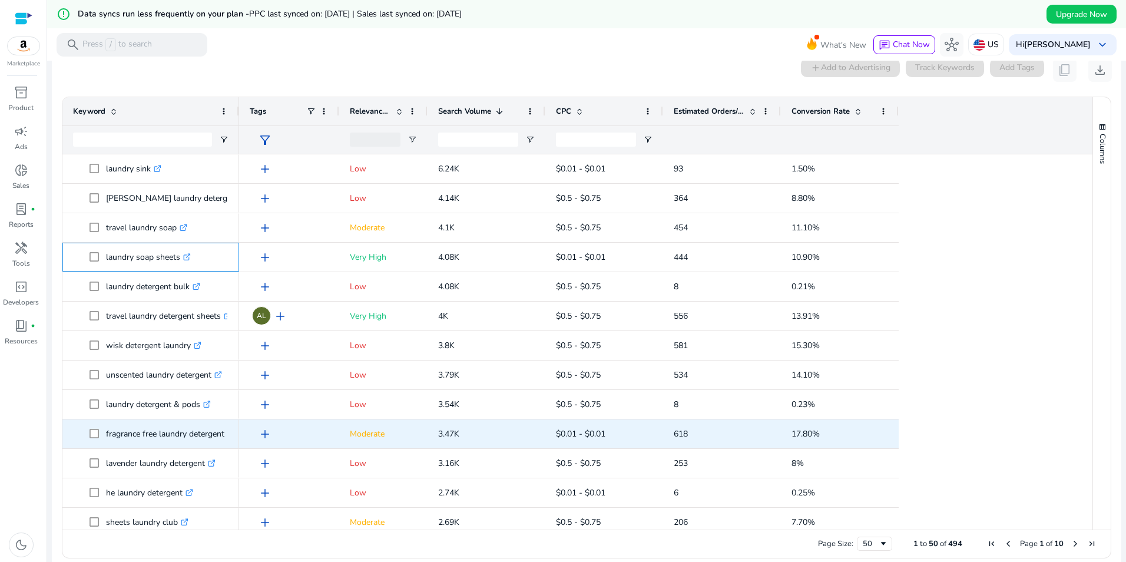
scroll to position [707, 0]
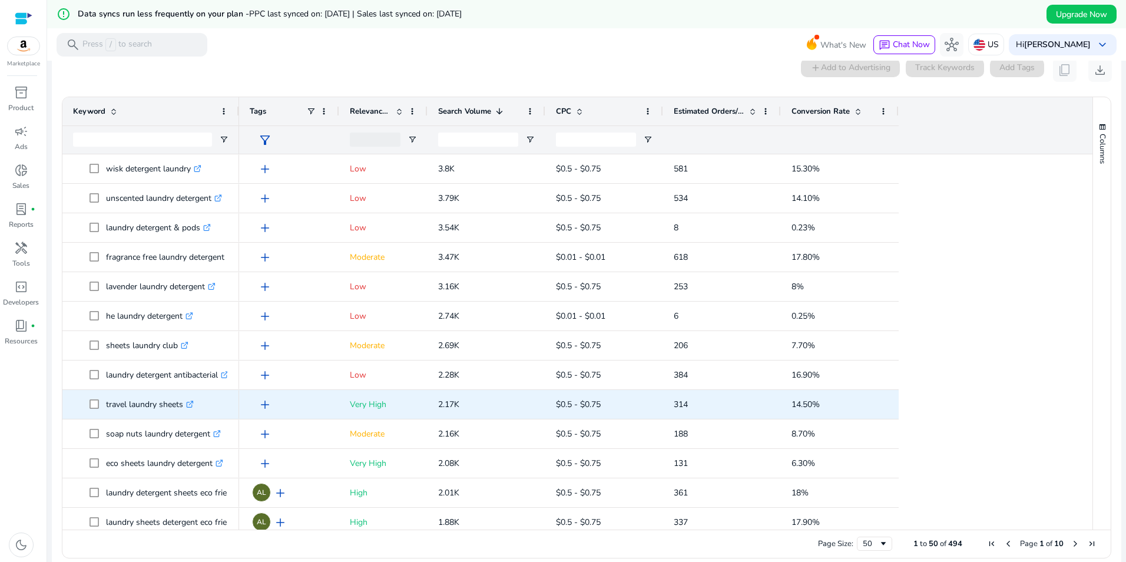
click at [193, 401] on icon ".st0{fill:#2c8af8}" at bounding box center [190, 404] width 8 height 8
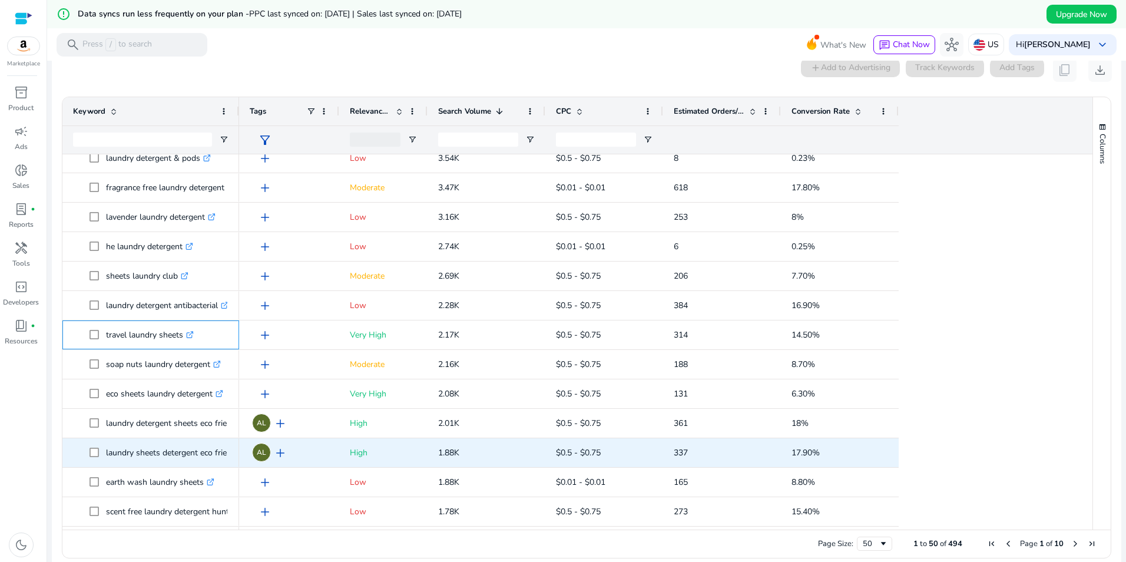
scroll to position [0, 0]
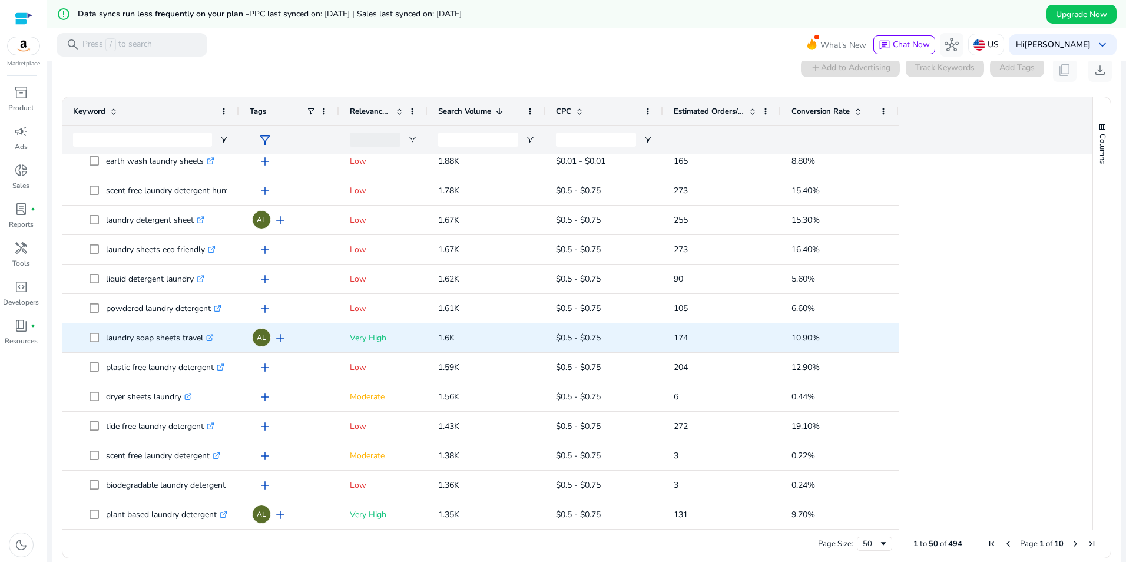
click at [214, 332] on link ".st0{fill:#2c8af8}" at bounding box center [208, 337] width 11 height 11
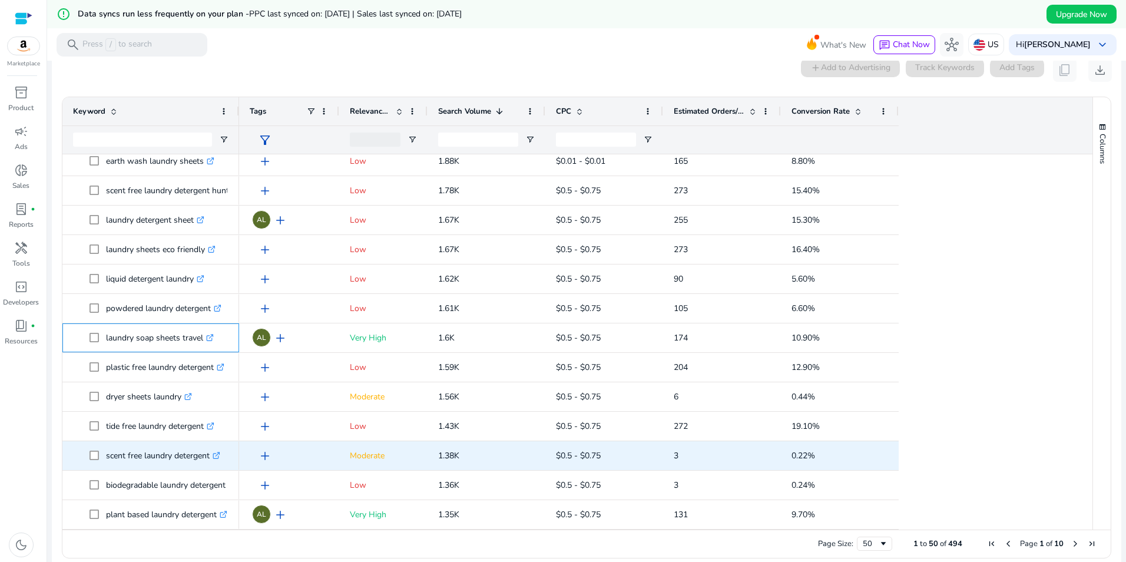
scroll to position [166, 0]
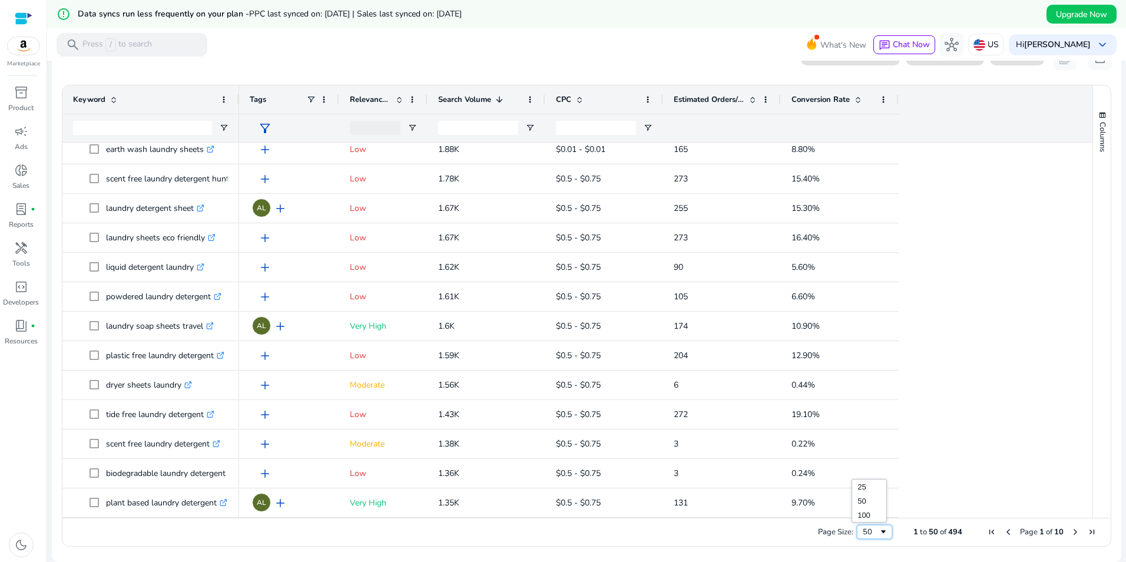
click at [873, 538] on div "50" at bounding box center [874, 532] width 35 height 14
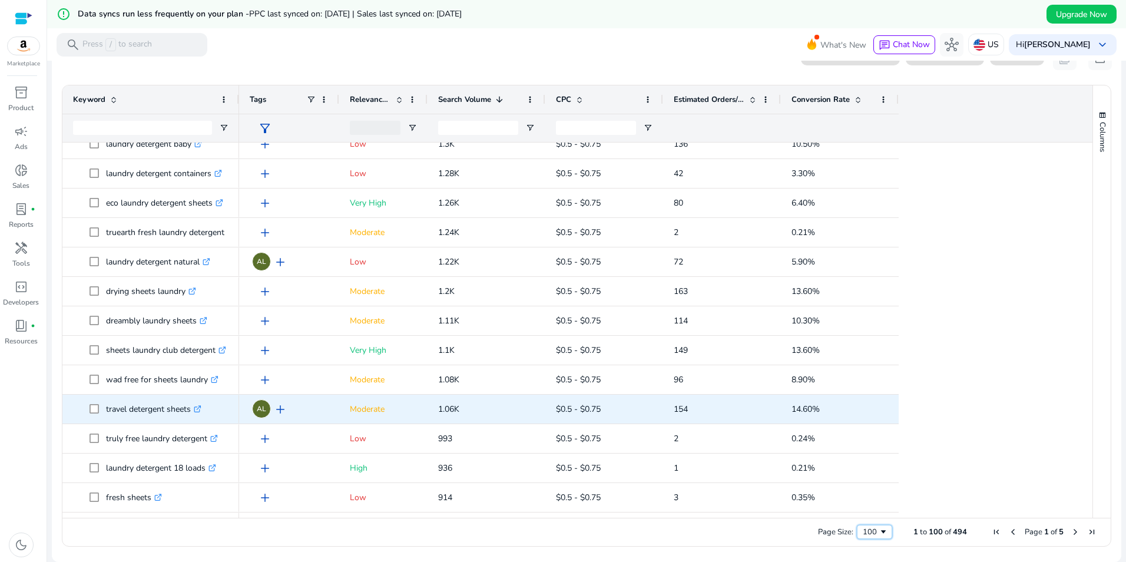
scroll to position [1675, 0]
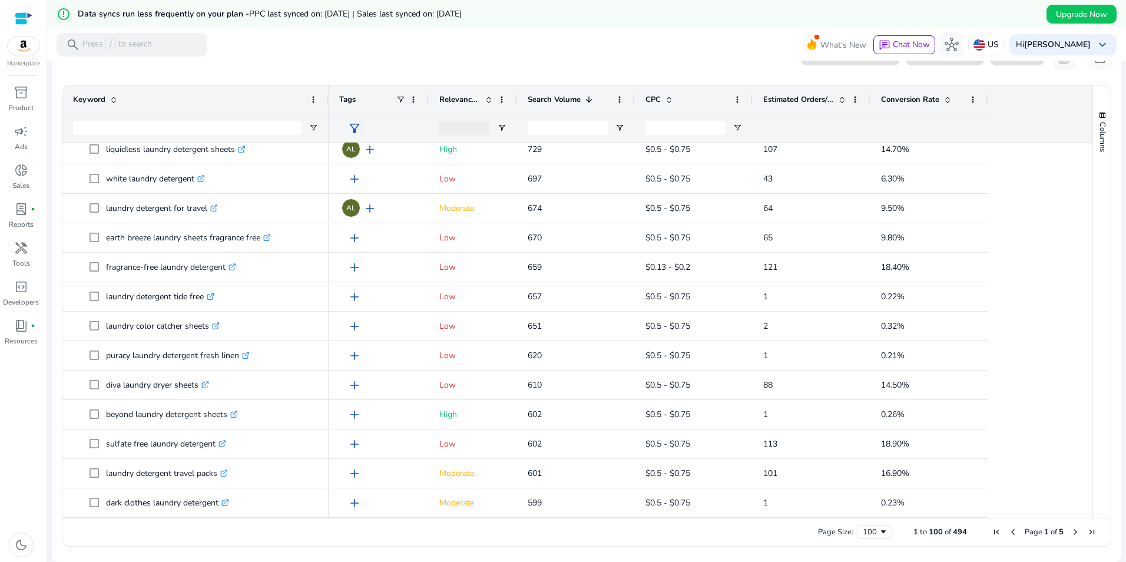
drag, startPoint x: 238, startPoint y: 89, endPoint x: 323, endPoint y: 87, distance: 84.8
click at [326, 87] on div at bounding box center [328, 99] width 5 height 28
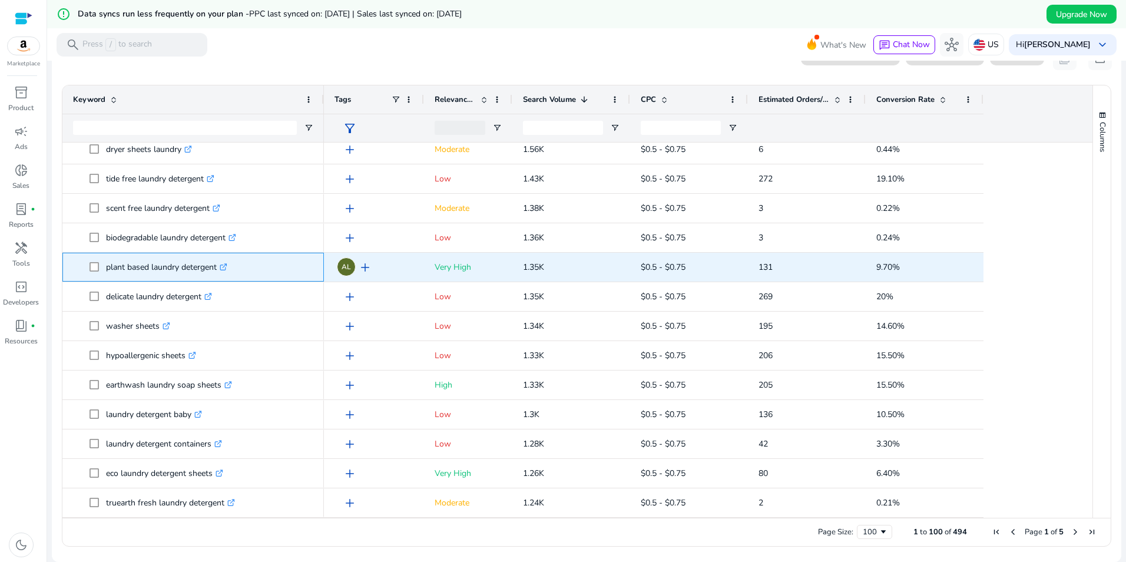
click at [226, 268] on icon ".st0{fill:#2c8af8}" at bounding box center [224, 267] width 8 height 8
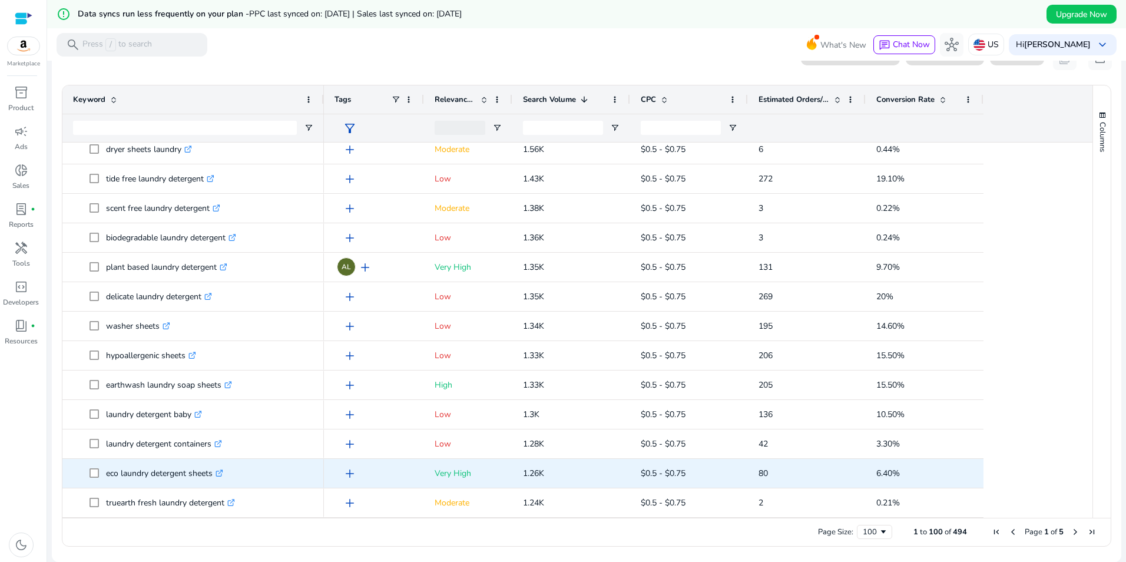
click at [221, 474] on icon ".st0{fill:#2c8af8}" at bounding box center [220, 473] width 8 height 8
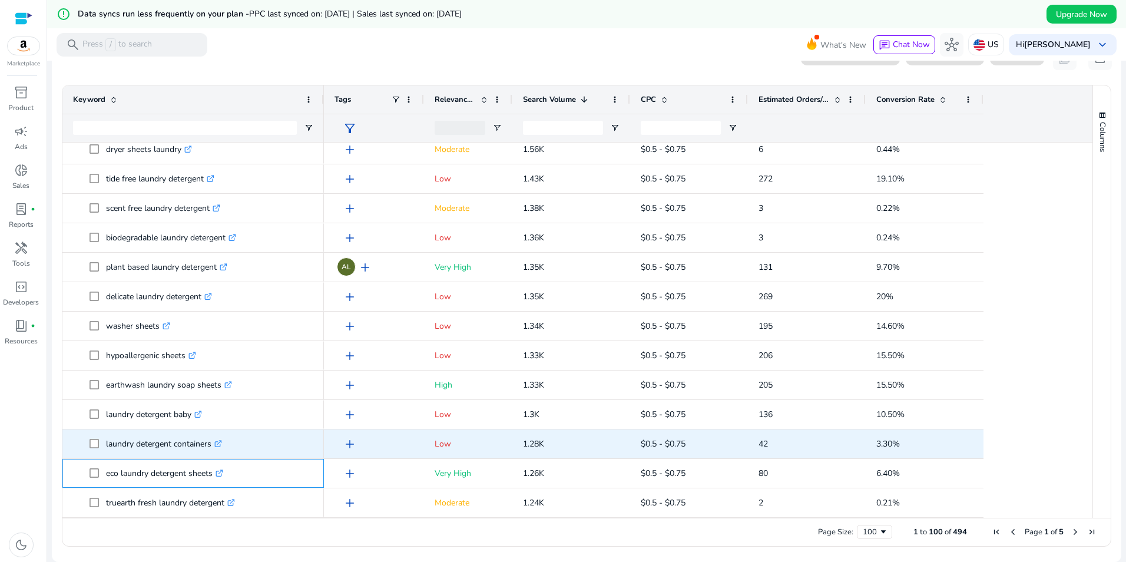
scroll to position [85, 0]
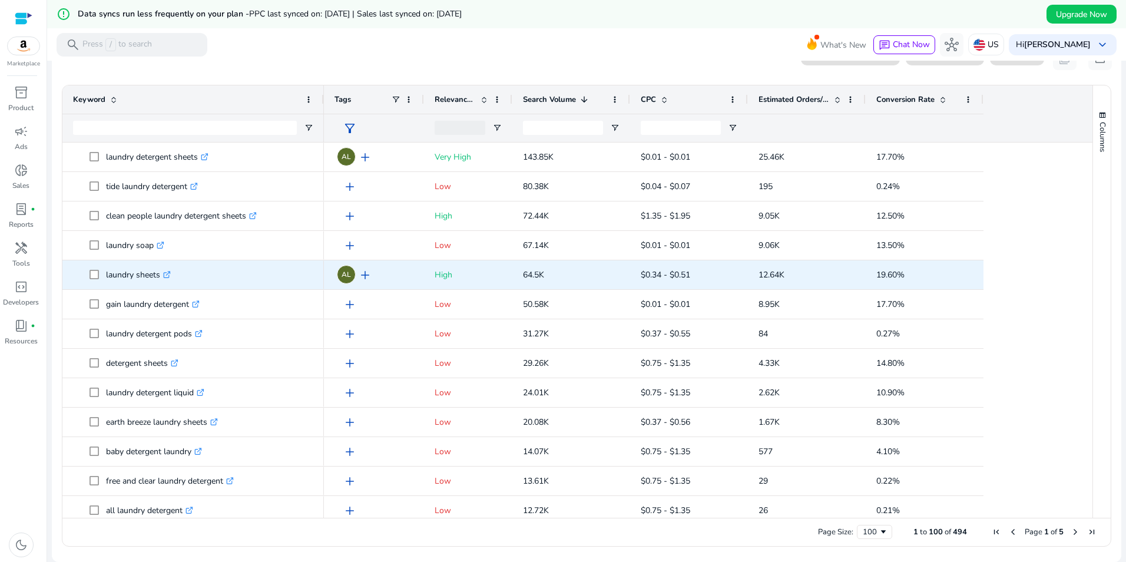
click at [366, 278] on span "add" at bounding box center [365, 275] width 14 height 14
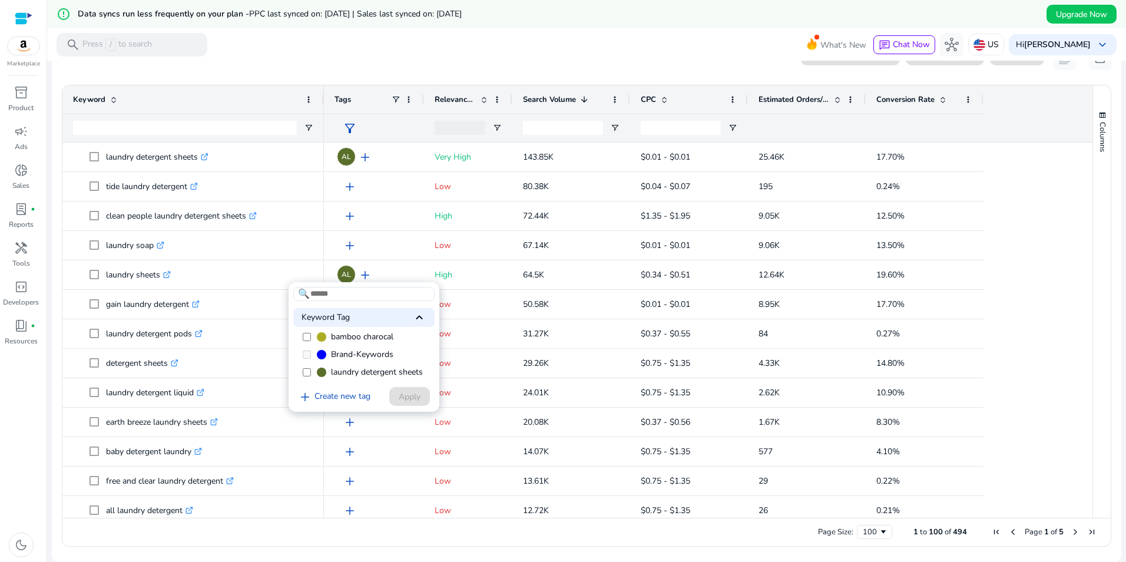
click at [539, 57] on div at bounding box center [563, 281] width 1126 height 562
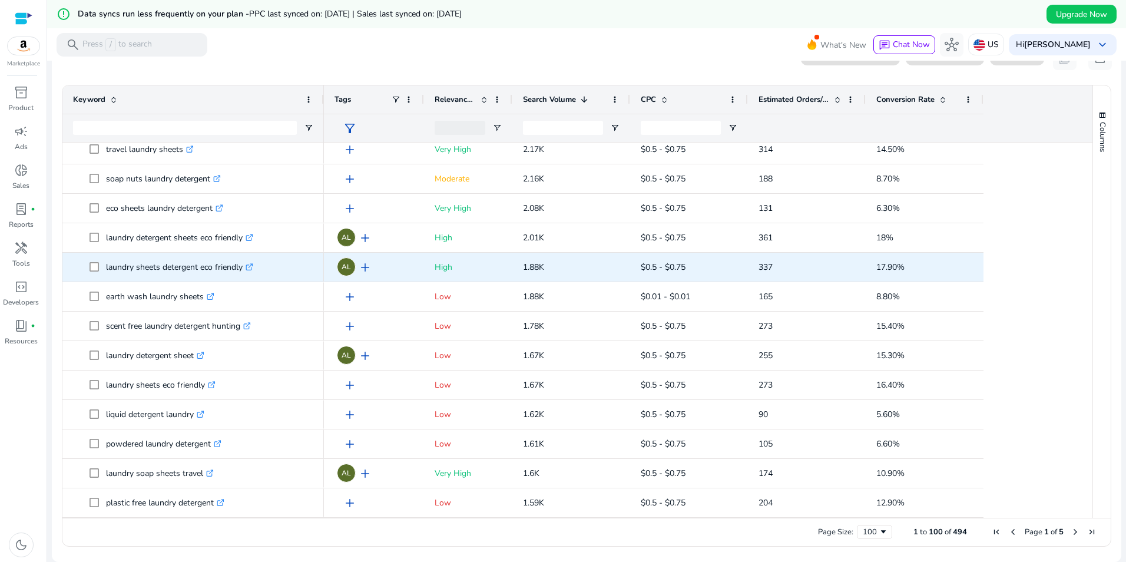
scroll to position [824, 0]
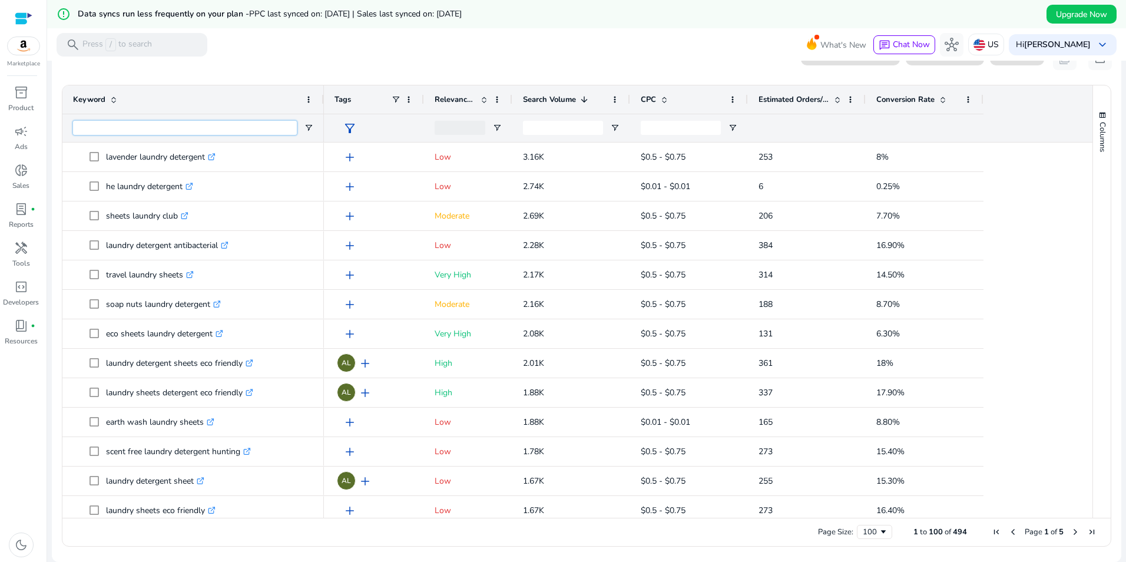
click at [260, 130] on input "Keyword Filter Input" at bounding box center [185, 128] width 224 height 14
type input "******"
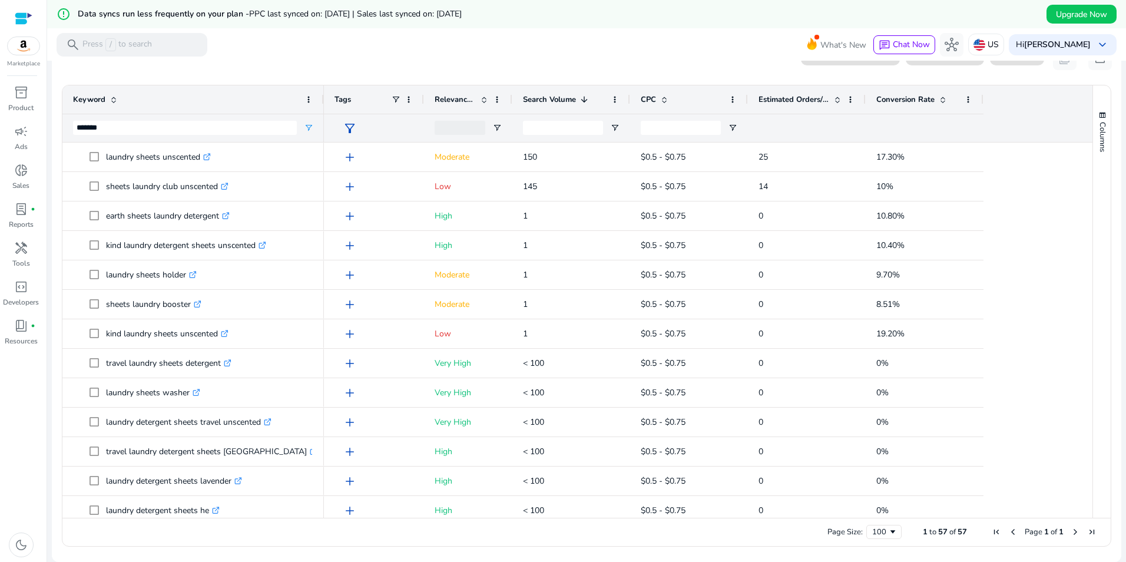
click at [468, 95] on span "Relevance Score" at bounding box center [455, 99] width 41 height 11
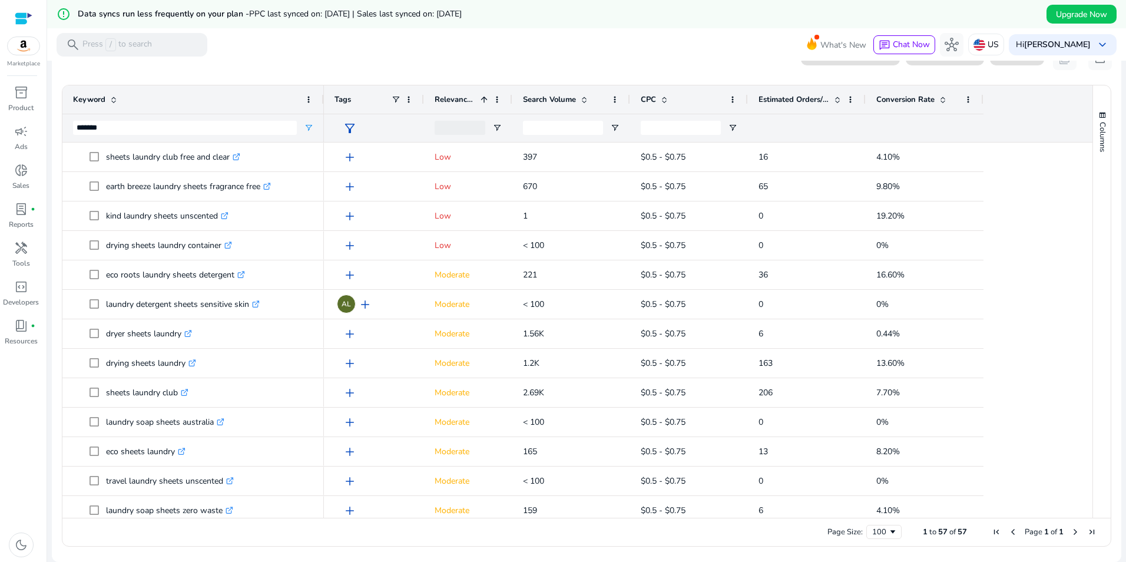
click at [449, 104] on span "Relevance Score" at bounding box center [455, 99] width 41 height 11
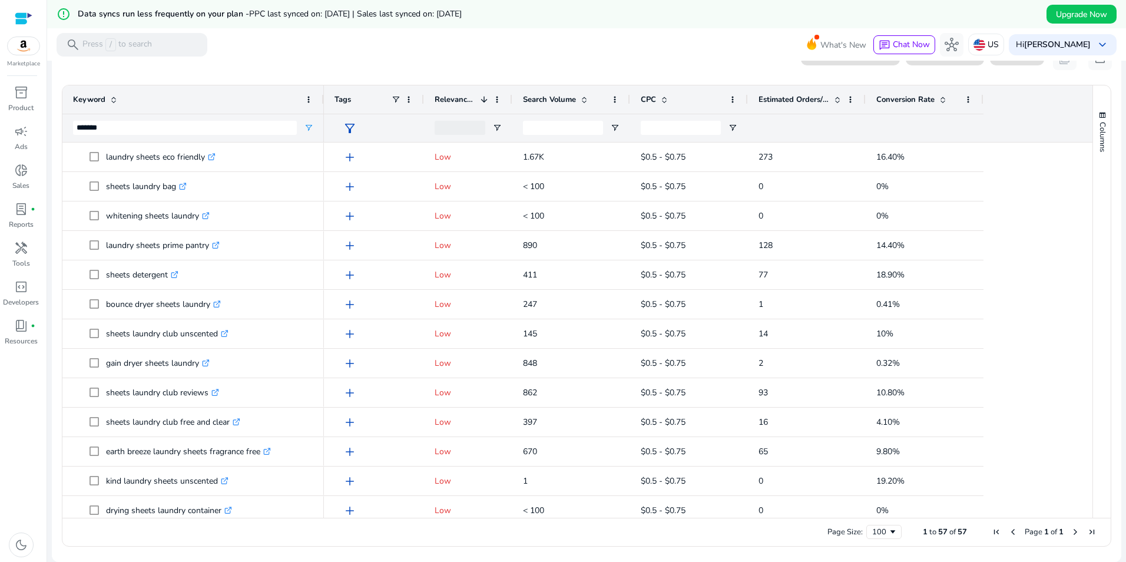
click at [452, 93] on div "Relevance Score 1" at bounding box center [462, 99] width 54 height 22
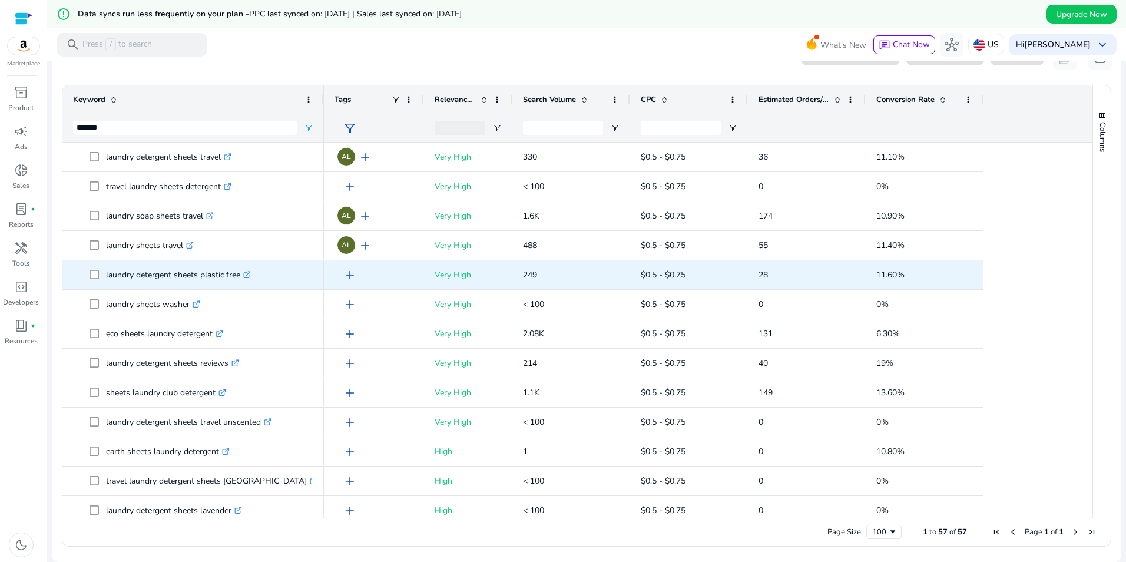
scroll to position [0, 0]
